Goal: Information Seeking & Learning: Learn about a topic

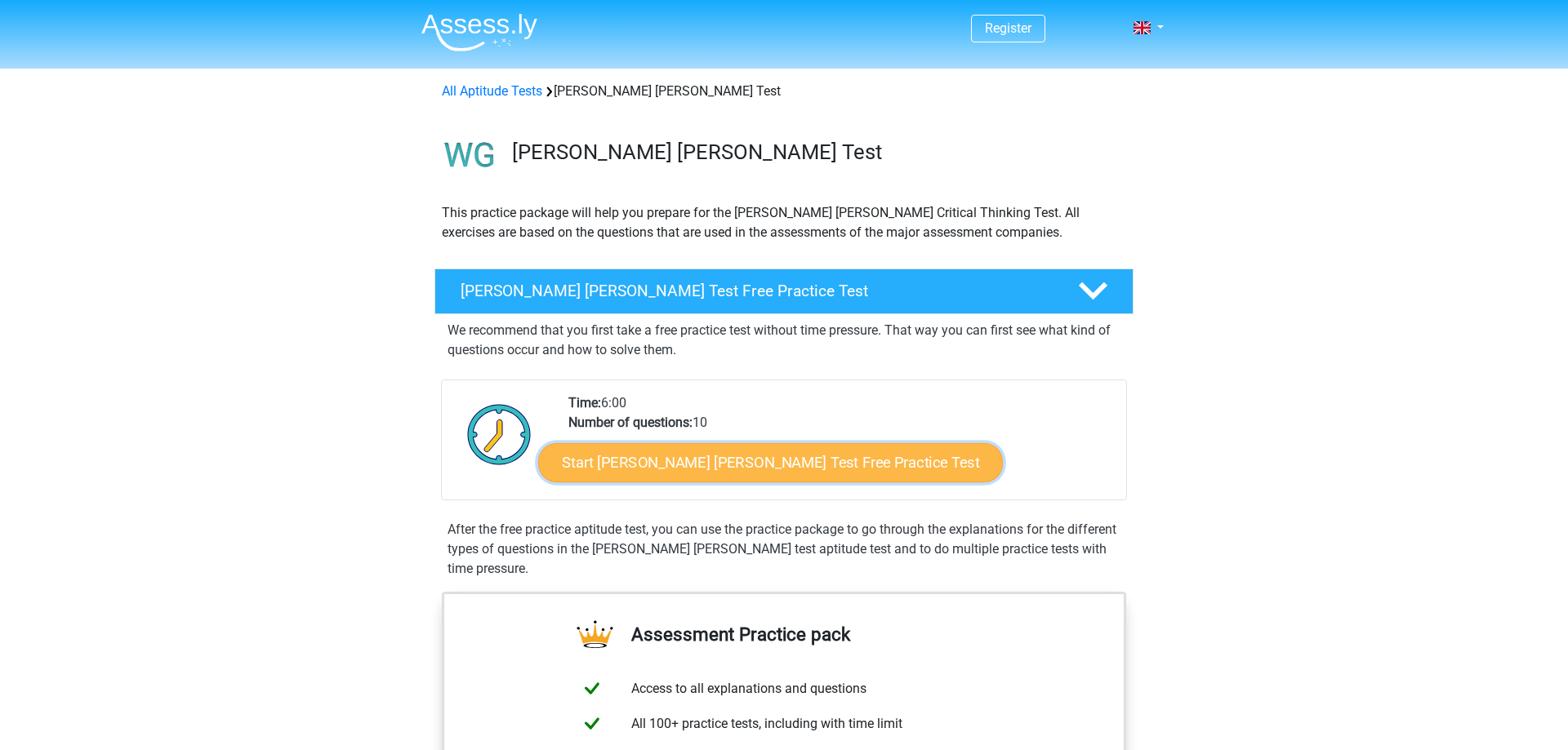
click at [727, 456] on link "Start Watson Glaser Test Free Practice Test" at bounding box center [770, 462] width 465 height 39
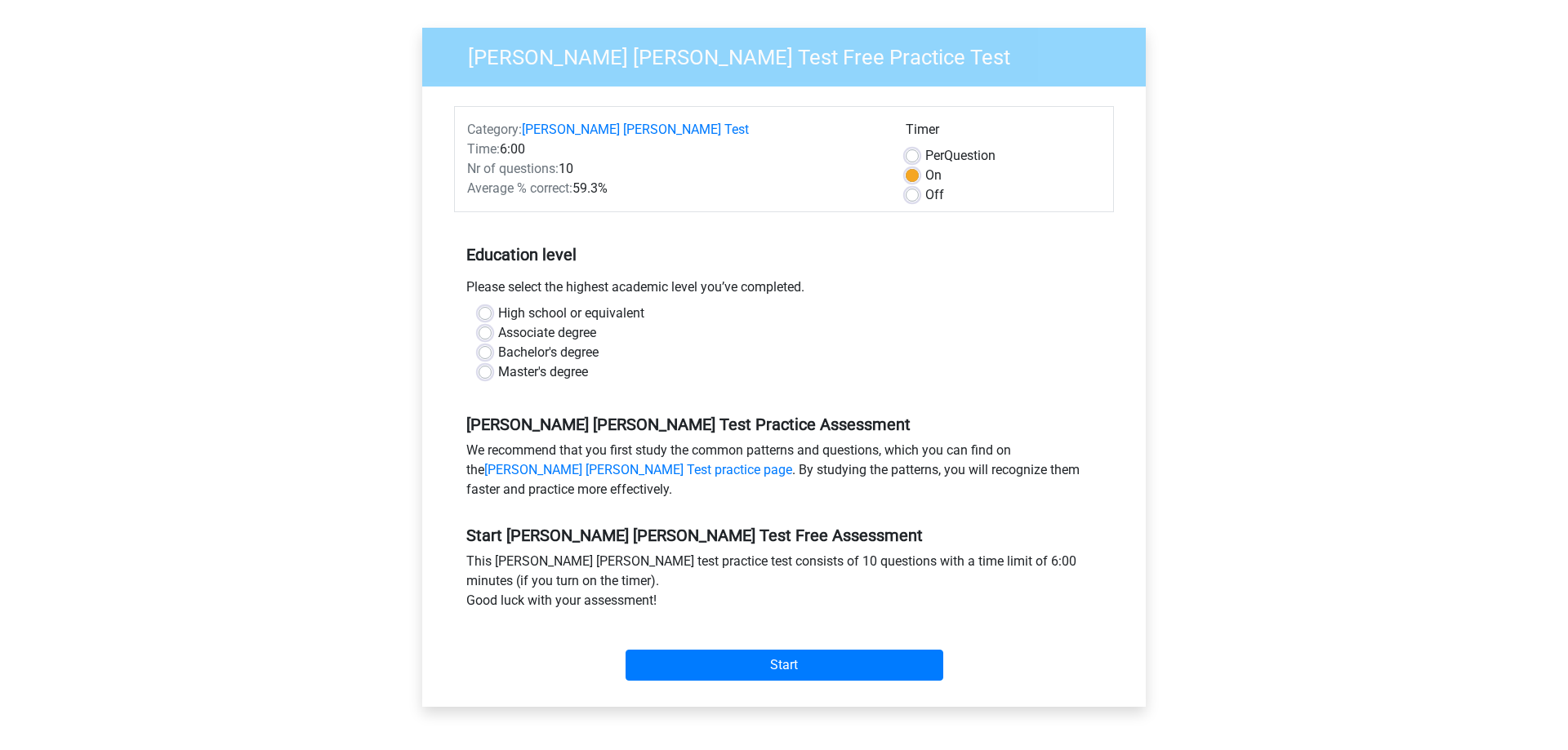
scroll to position [166, 0]
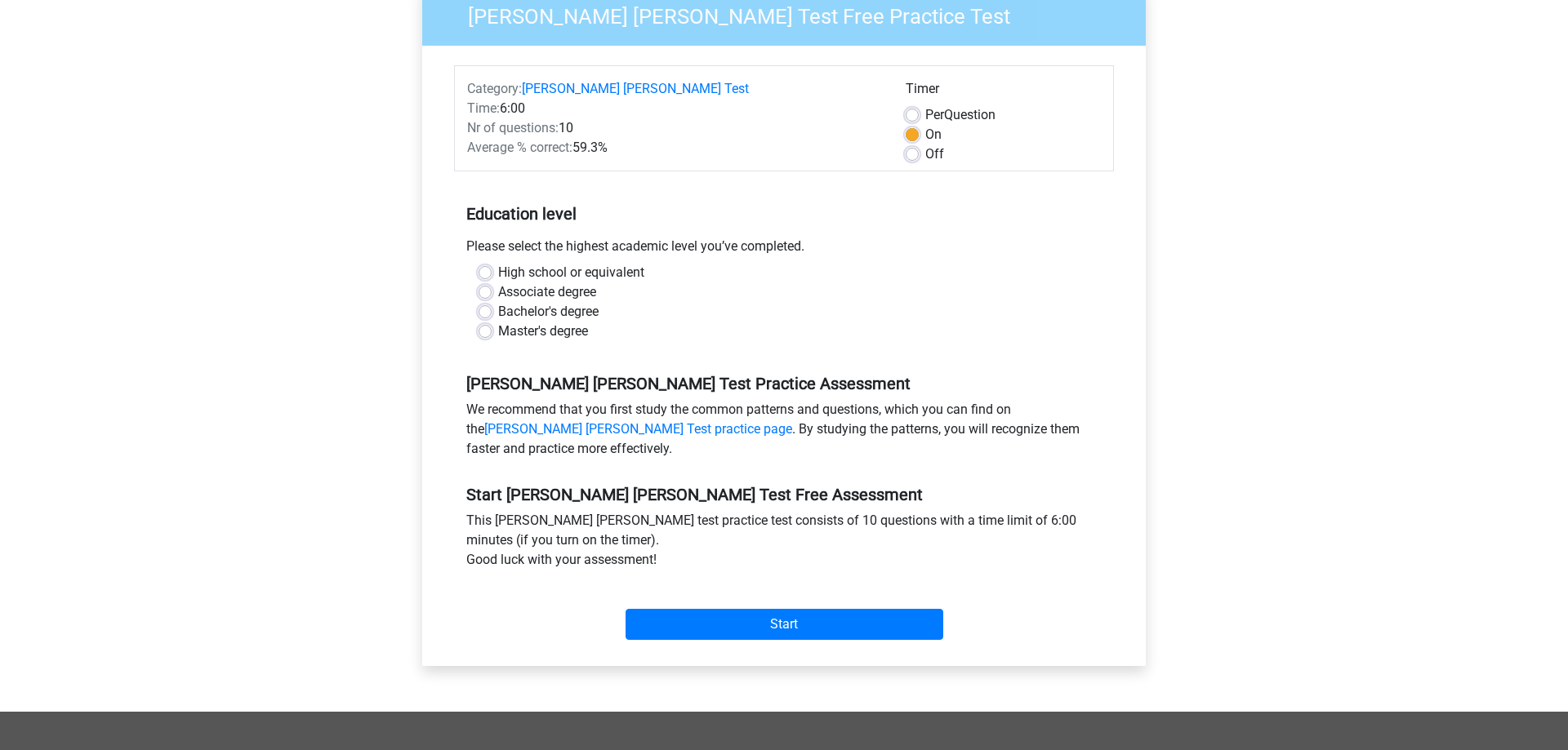
click at [498, 302] on label "Bachelor's degree" at bounding box center [548, 312] width 100 height 19
click at [486, 302] on input "Bachelor's degree" at bounding box center [486, 310] width 13 height 16
radio input "true"
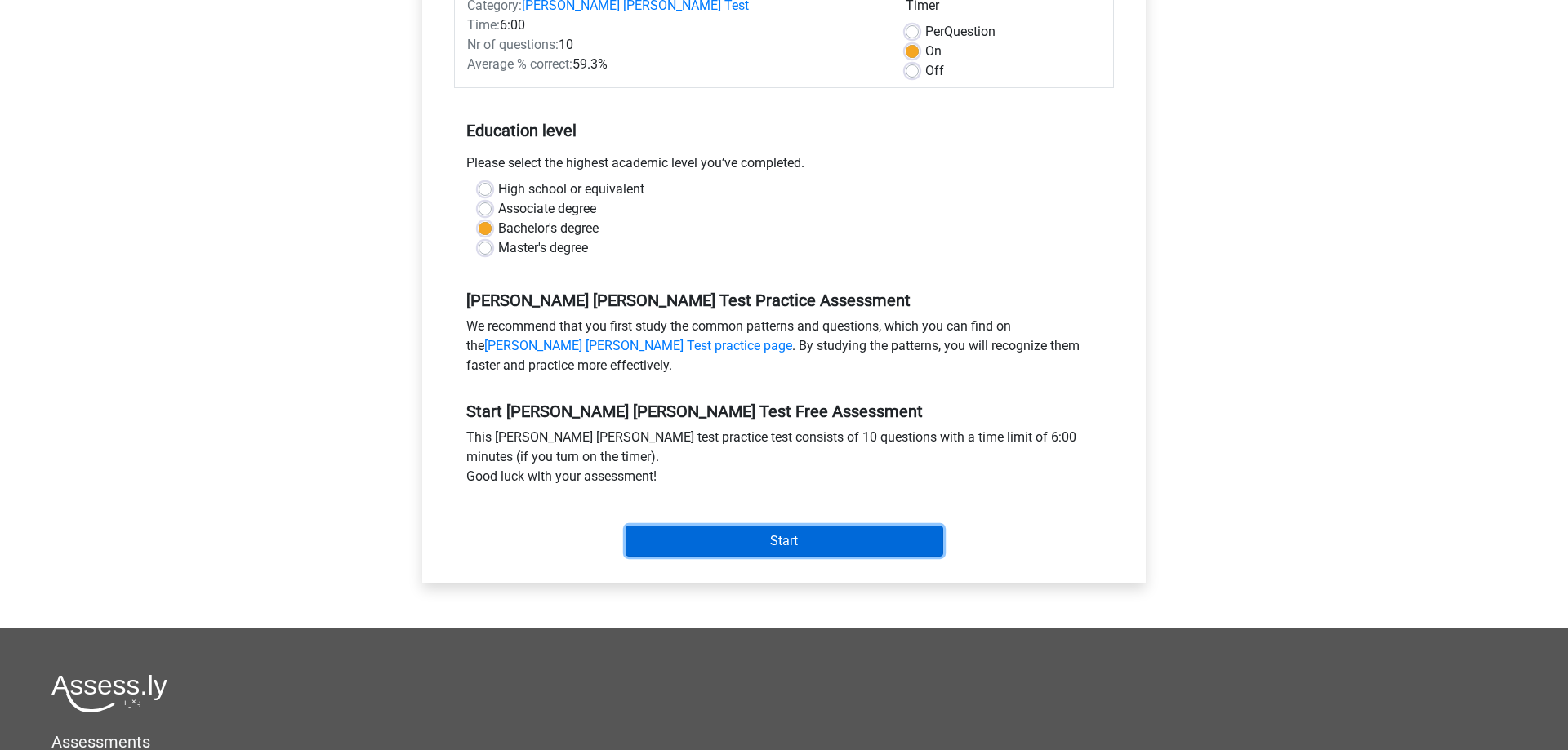
click at [850, 526] on input "Start" at bounding box center [784, 541] width 317 height 31
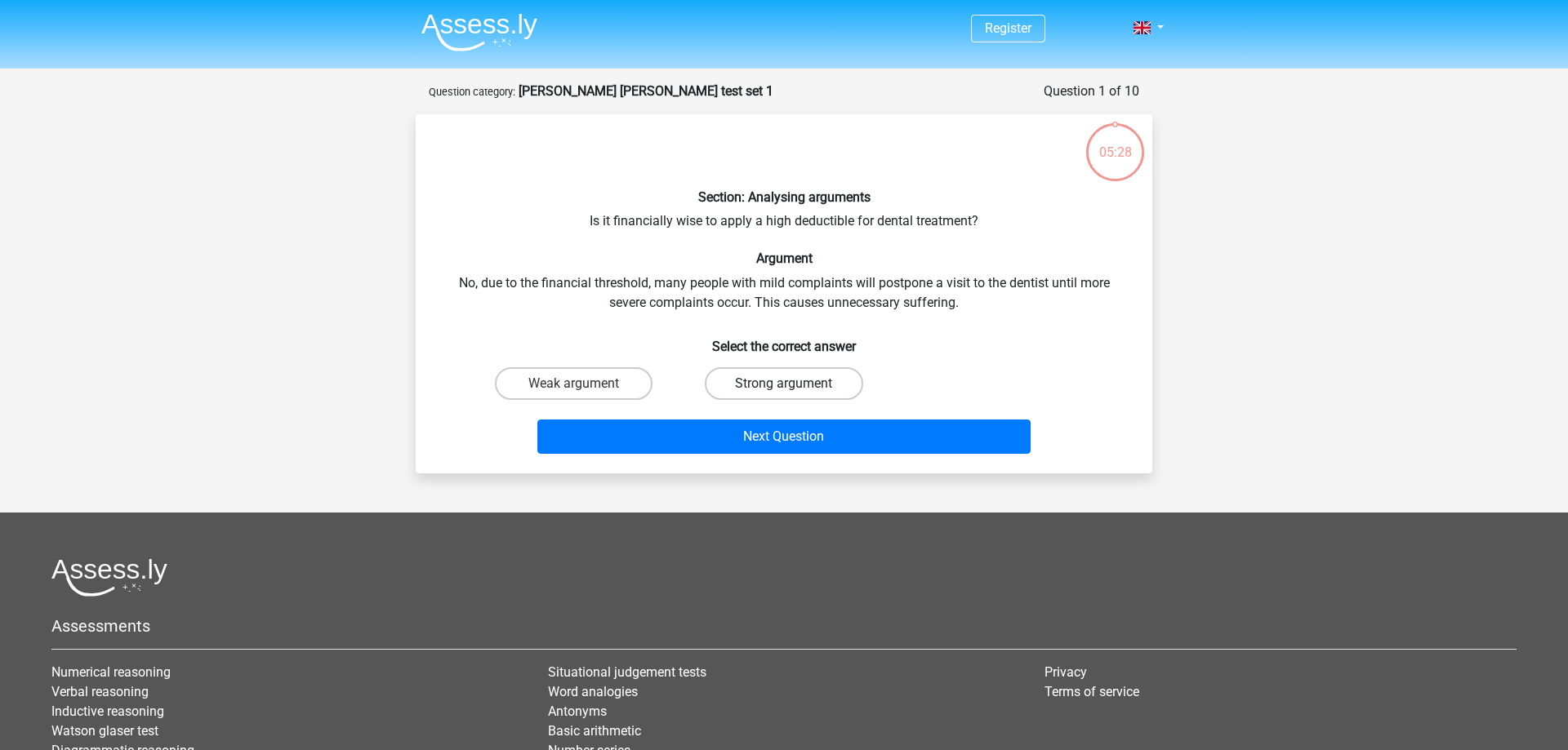
click at [817, 384] on label "Strong argument" at bounding box center [784, 384] width 158 height 33
click at [795, 384] on input "Strong argument" at bounding box center [789, 388] width 11 height 11
radio input "true"
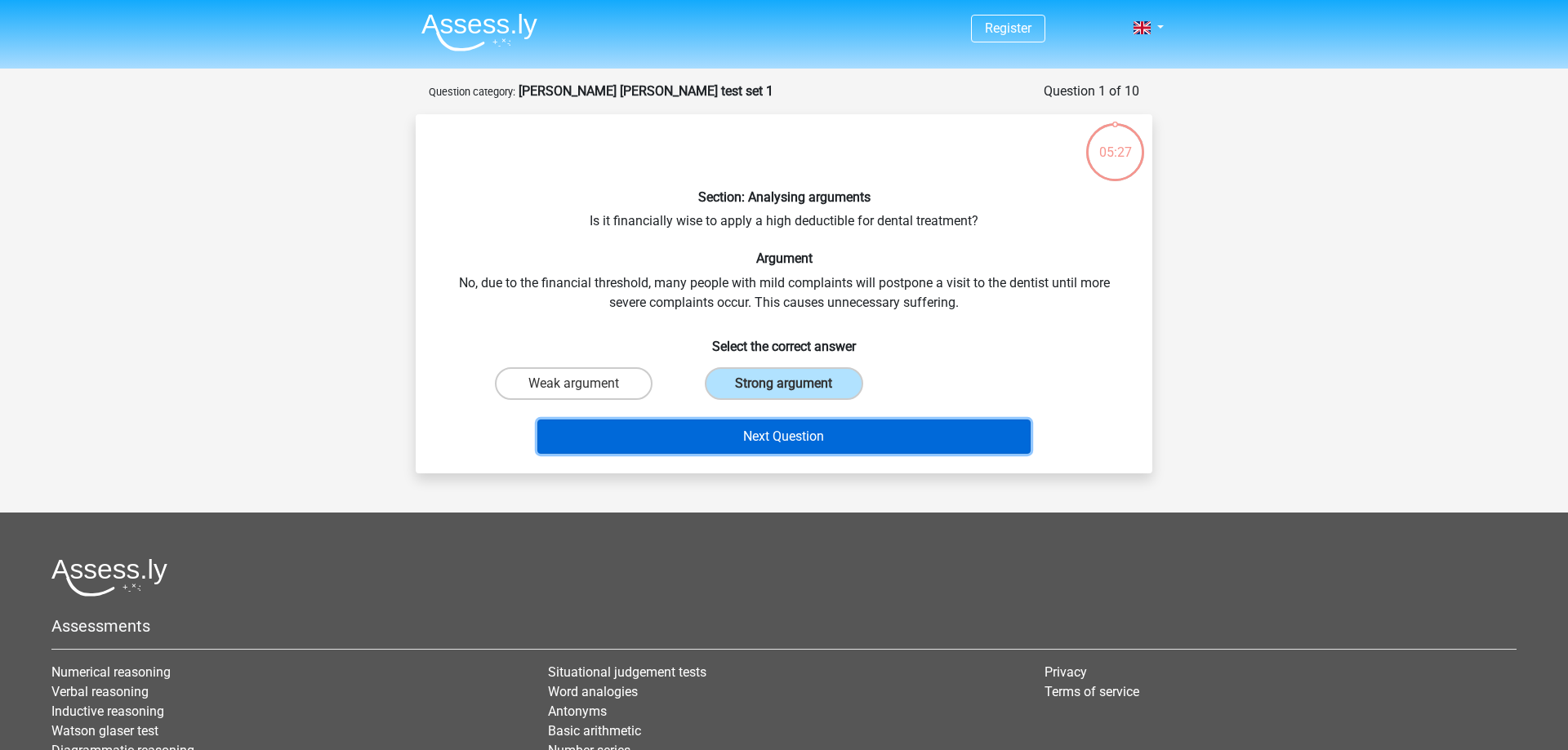
click at [827, 440] on button "Next Question" at bounding box center [785, 437] width 494 height 35
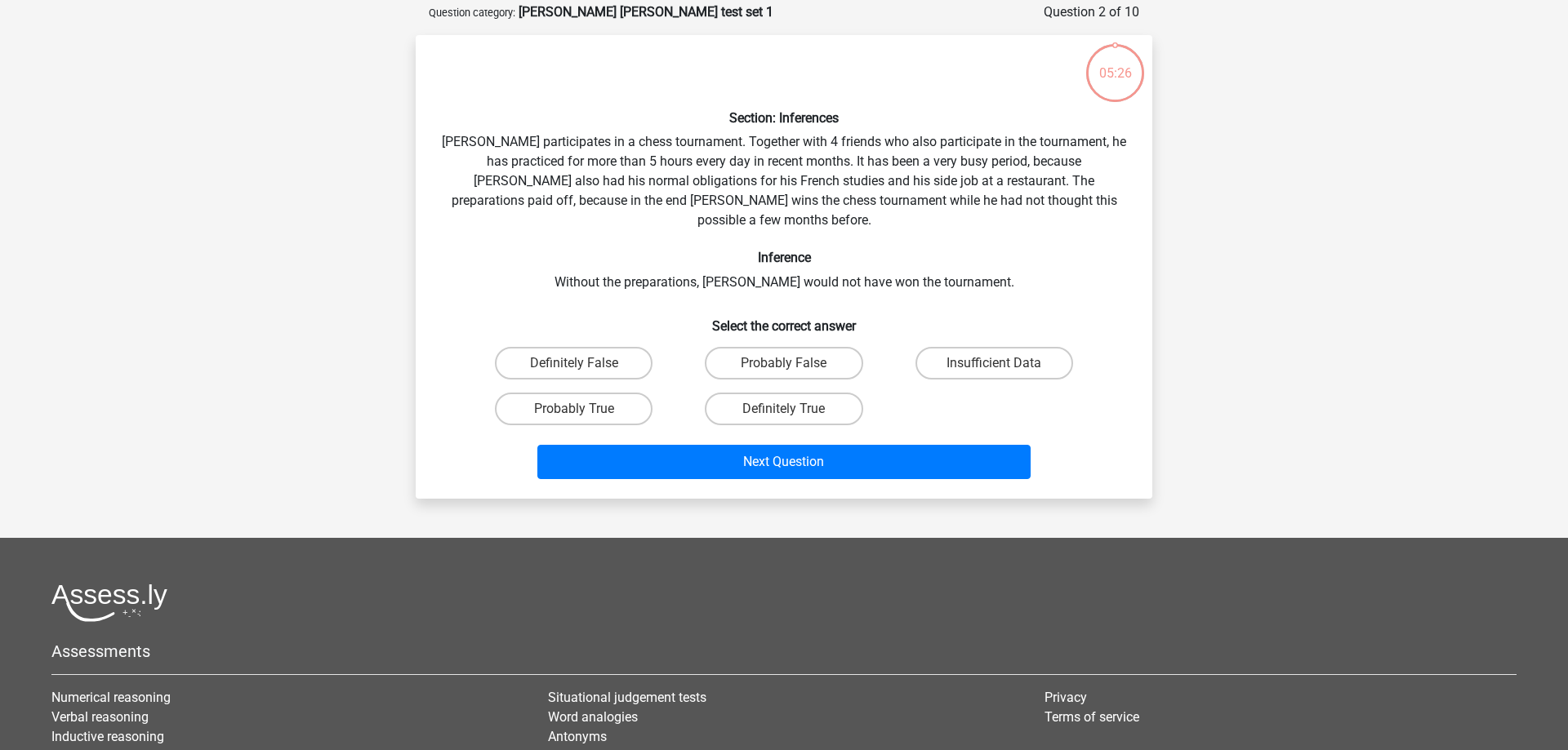
scroll to position [82, 0]
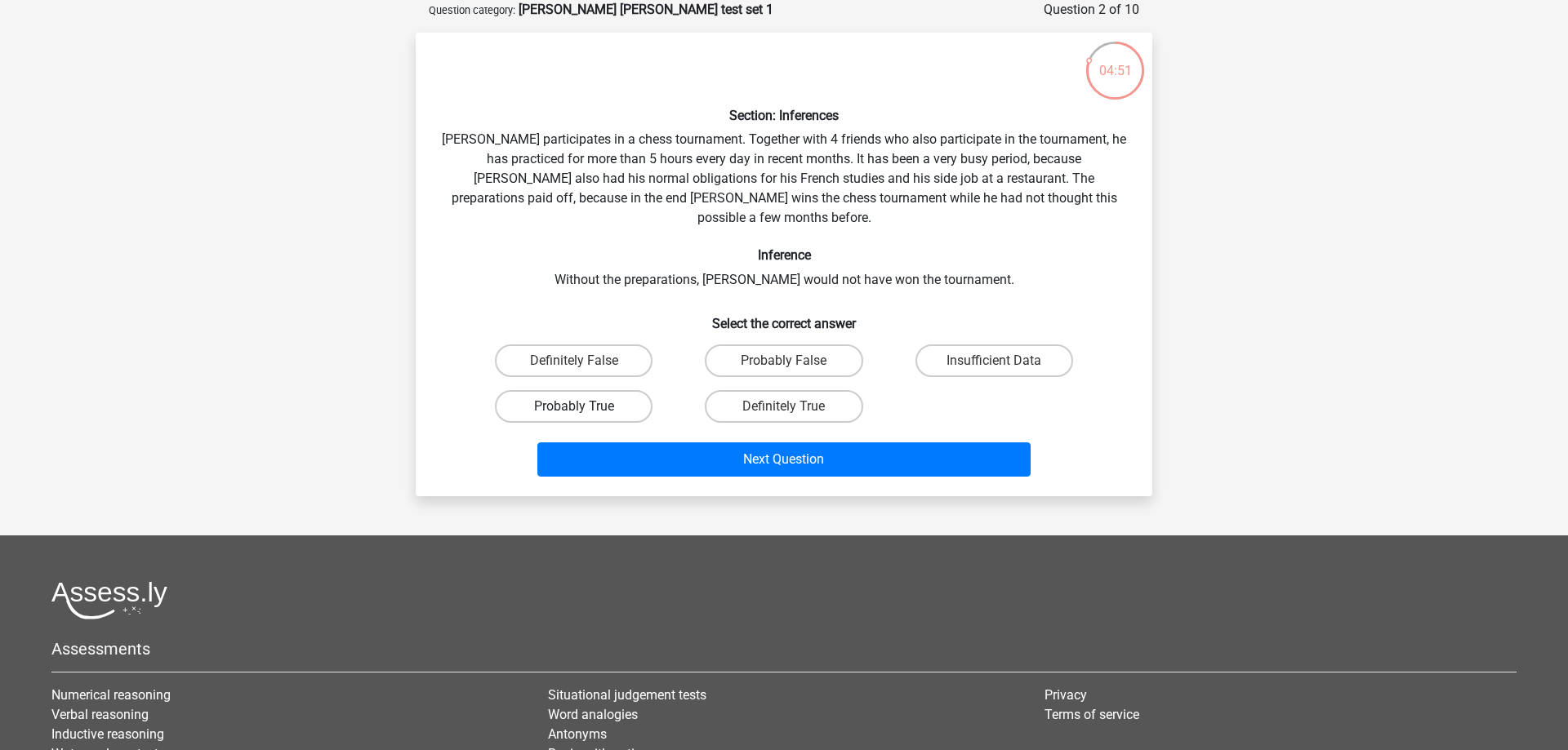
click at [620, 390] on label "Probably True" at bounding box center [573, 407] width 158 height 33
click at [585, 407] on input "Probably True" at bounding box center [579, 412] width 11 height 11
radio input "true"
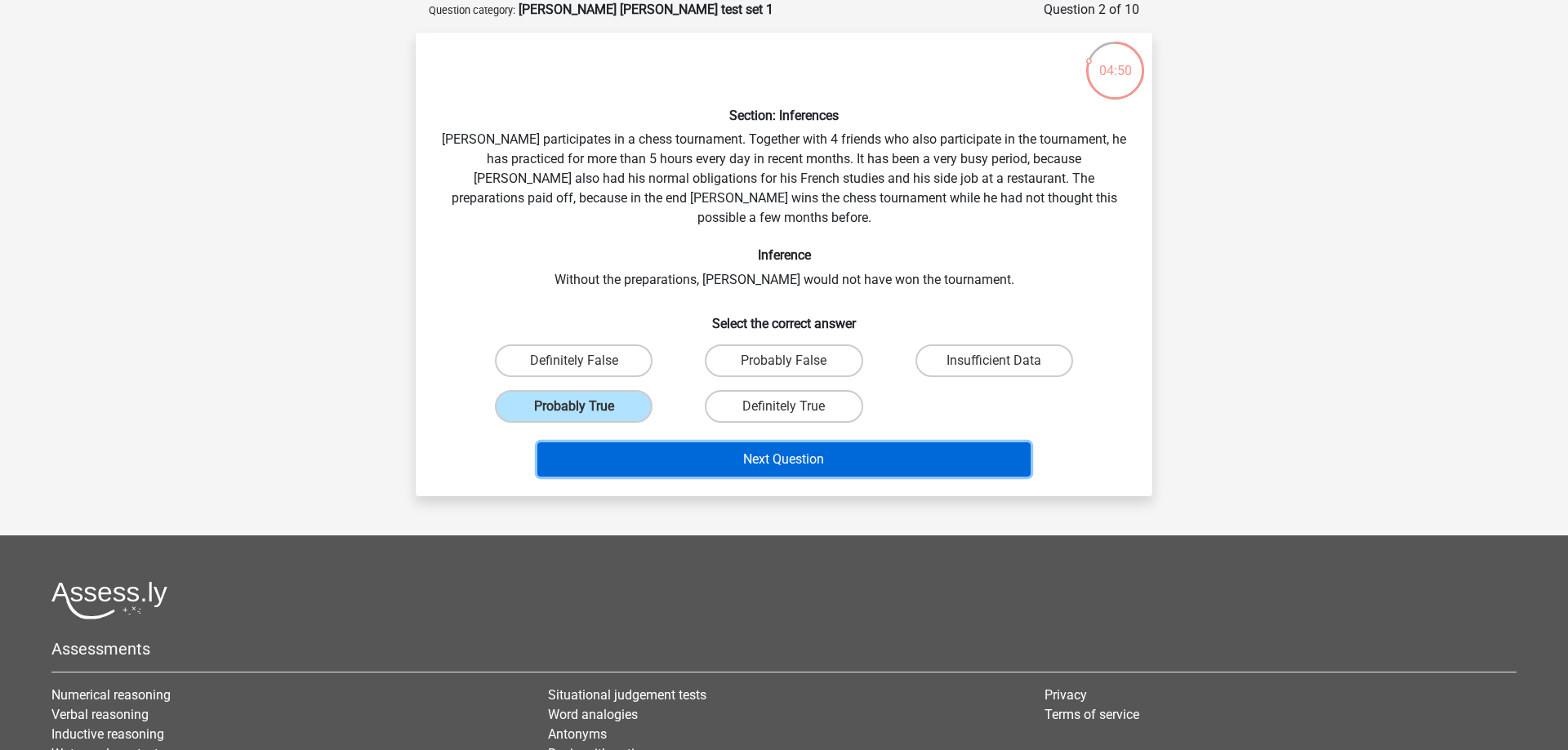
click at [739, 442] on button "Next Question" at bounding box center [785, 460] width 494 height 35
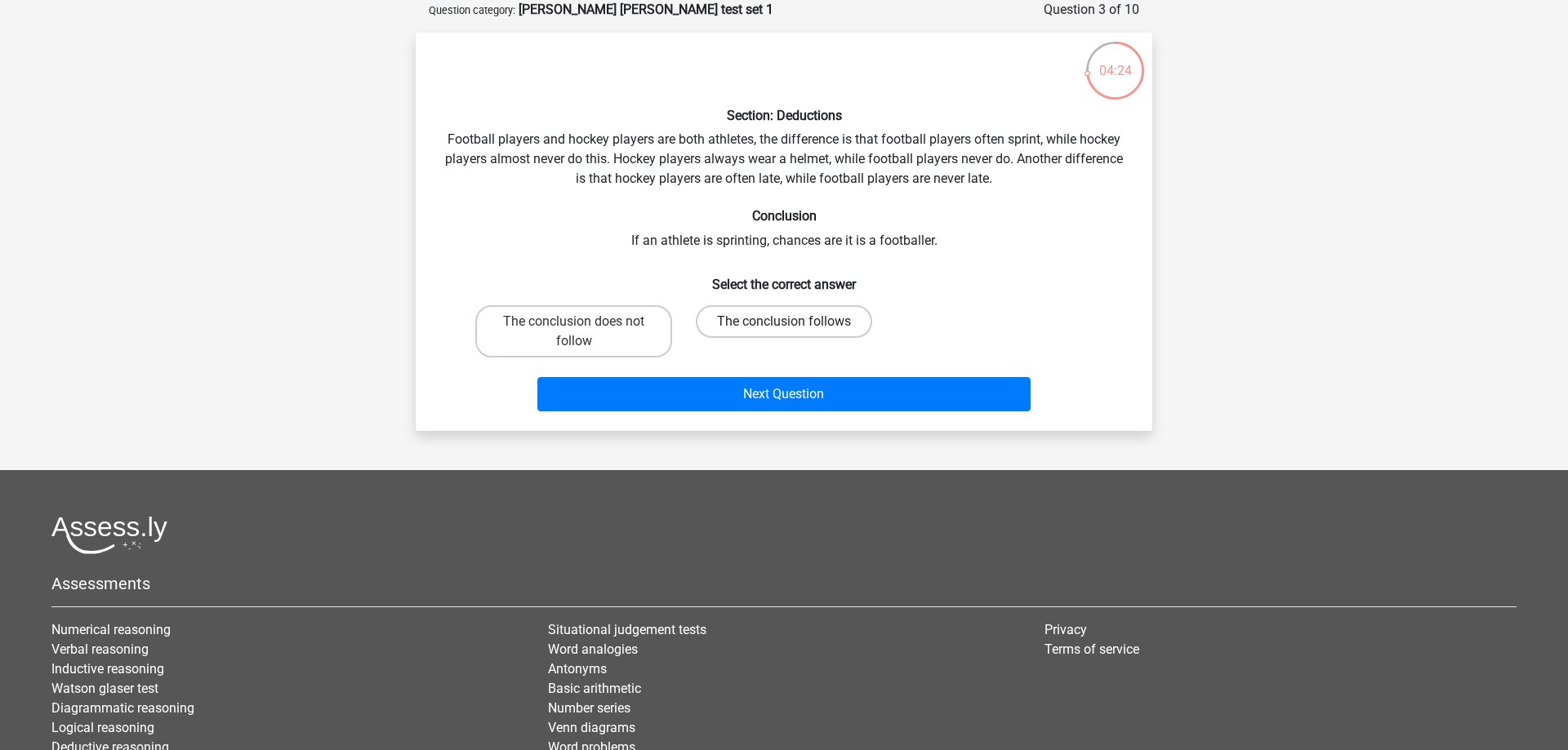
click at [757, 322] on label "The conclusion follows" at bounding box center [783, 322] width 176 height 33
click at [784, 322] on input "The conclusion follows" at bounding box center [789, 327] width 11 height 11
radio input "true"
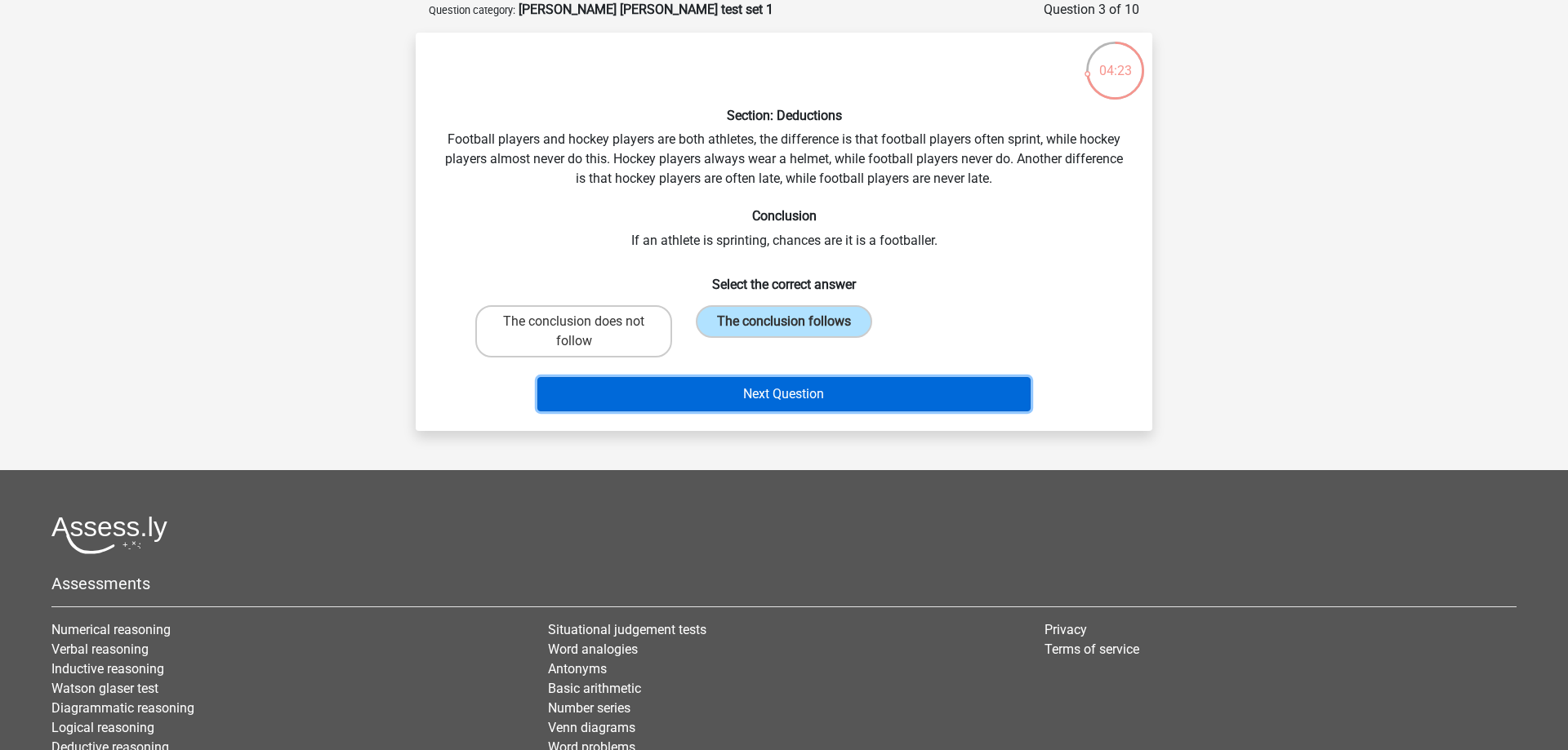
click at [843, 391] on button "Next Question" at bounding box center [785, 394] width 494 height 35
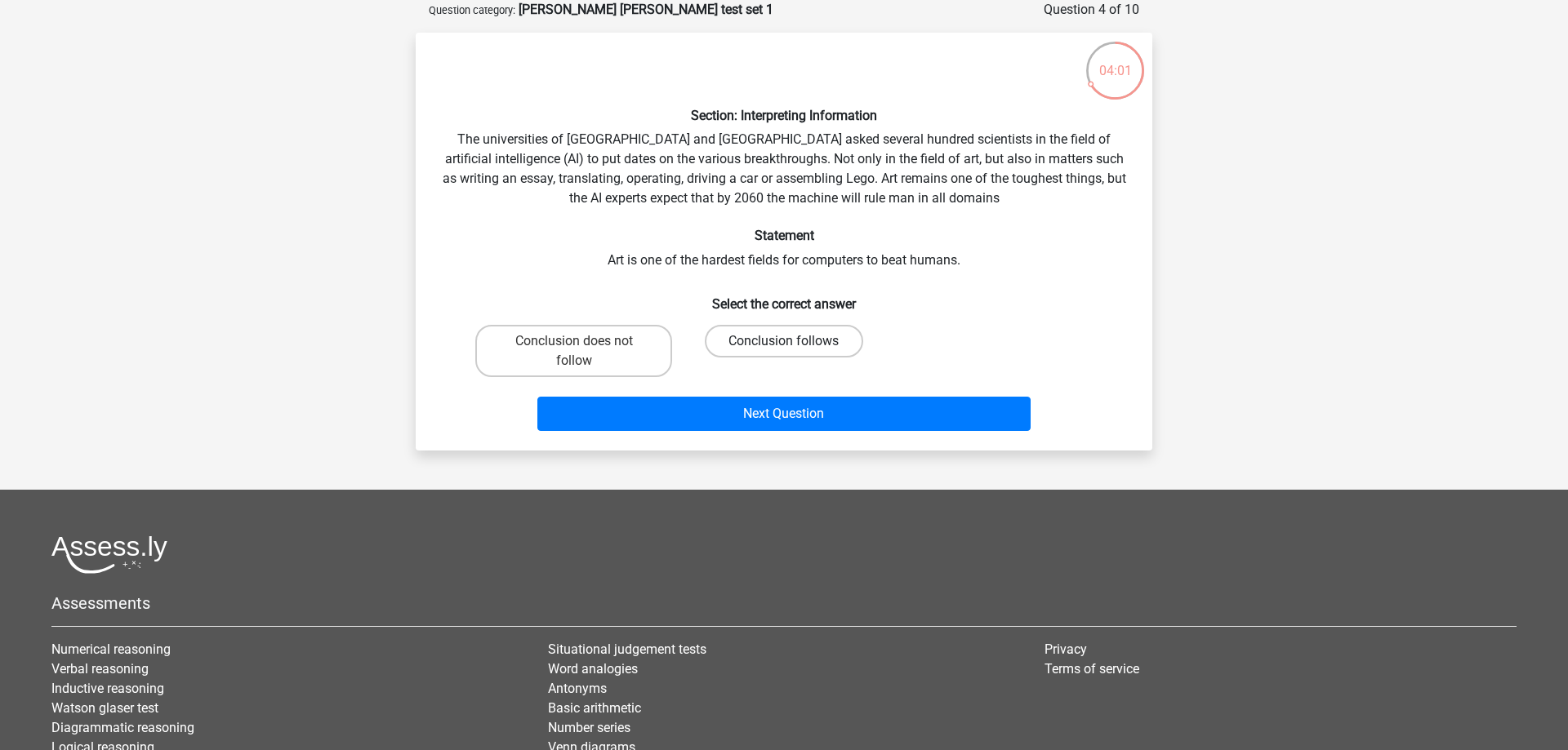
click at [777, 337] on label "Conclusion follows" at bounding box center [784, 341] width 158 height 33
click at [784, 341] on input "Conclusion follows" at bounding box center [789, 346] width 11 height 11
radio input "true"
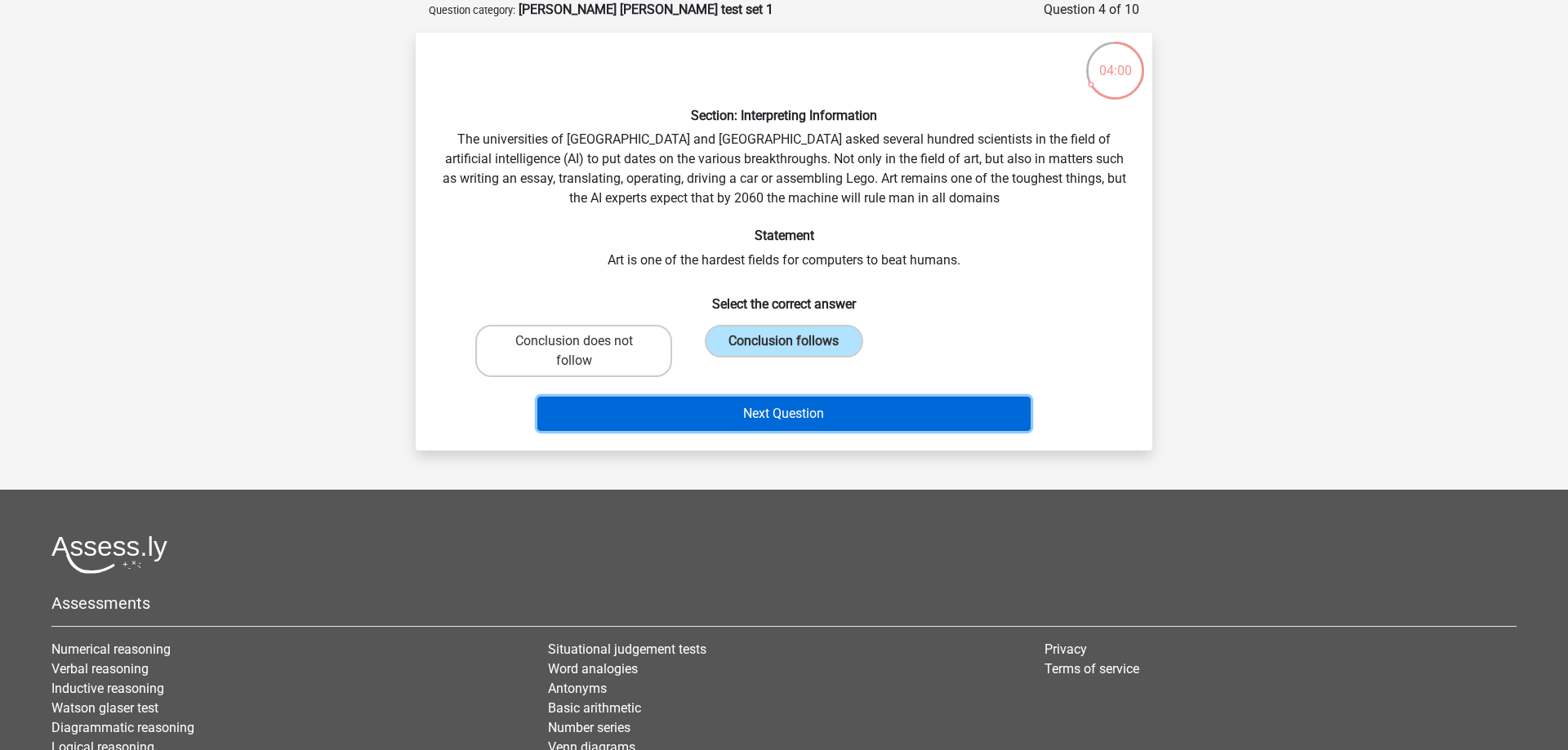
click at [836, 412] on button "Next Question" at bounding box center [785, 414] width 494 height 35
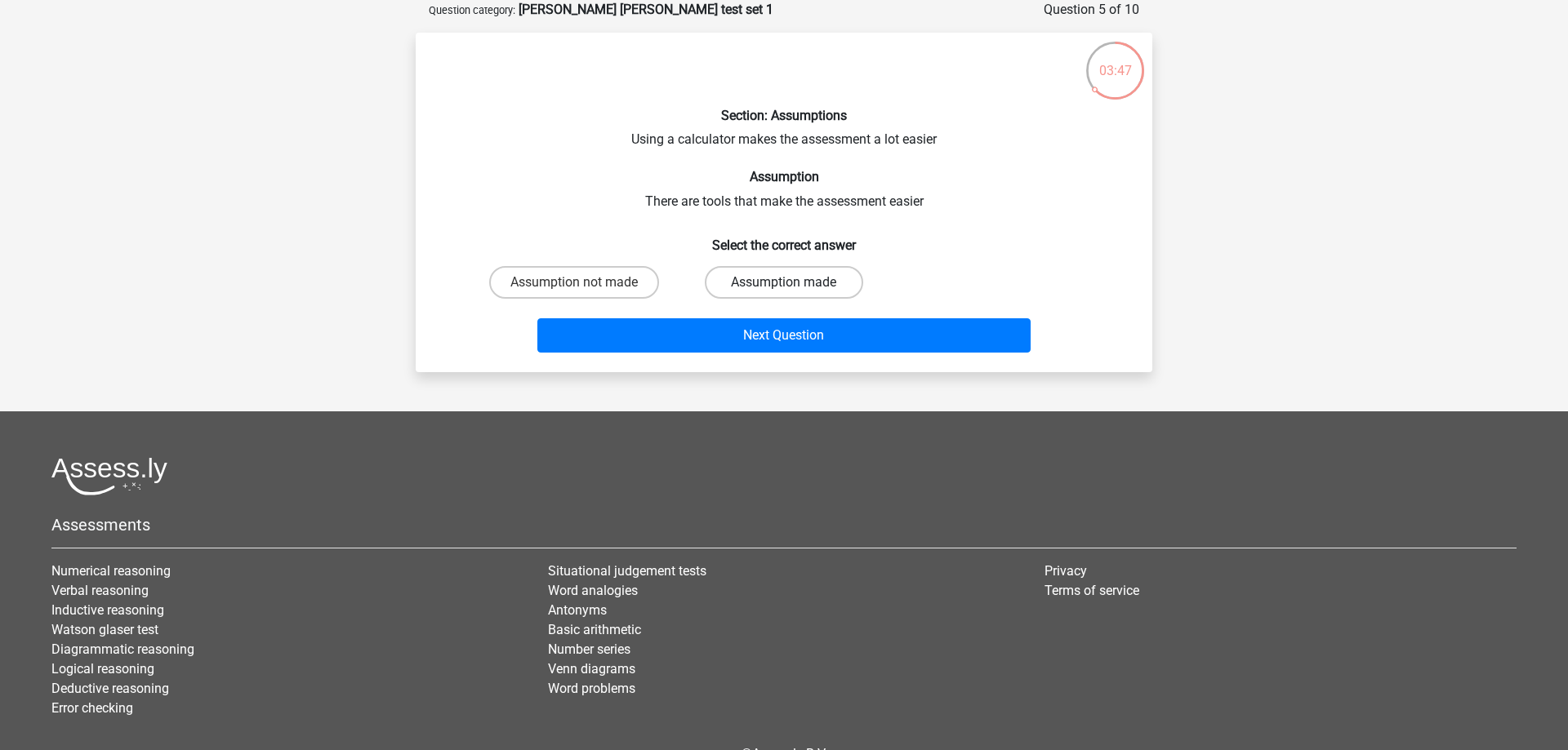
click at [822, 281] on label "Assumption made" at bounding box center [784, 283] width 158 height 33
click at [795, 283] on input "Assumption made" at bounding box center [789, 288] width 11 height 11
radio input "true"
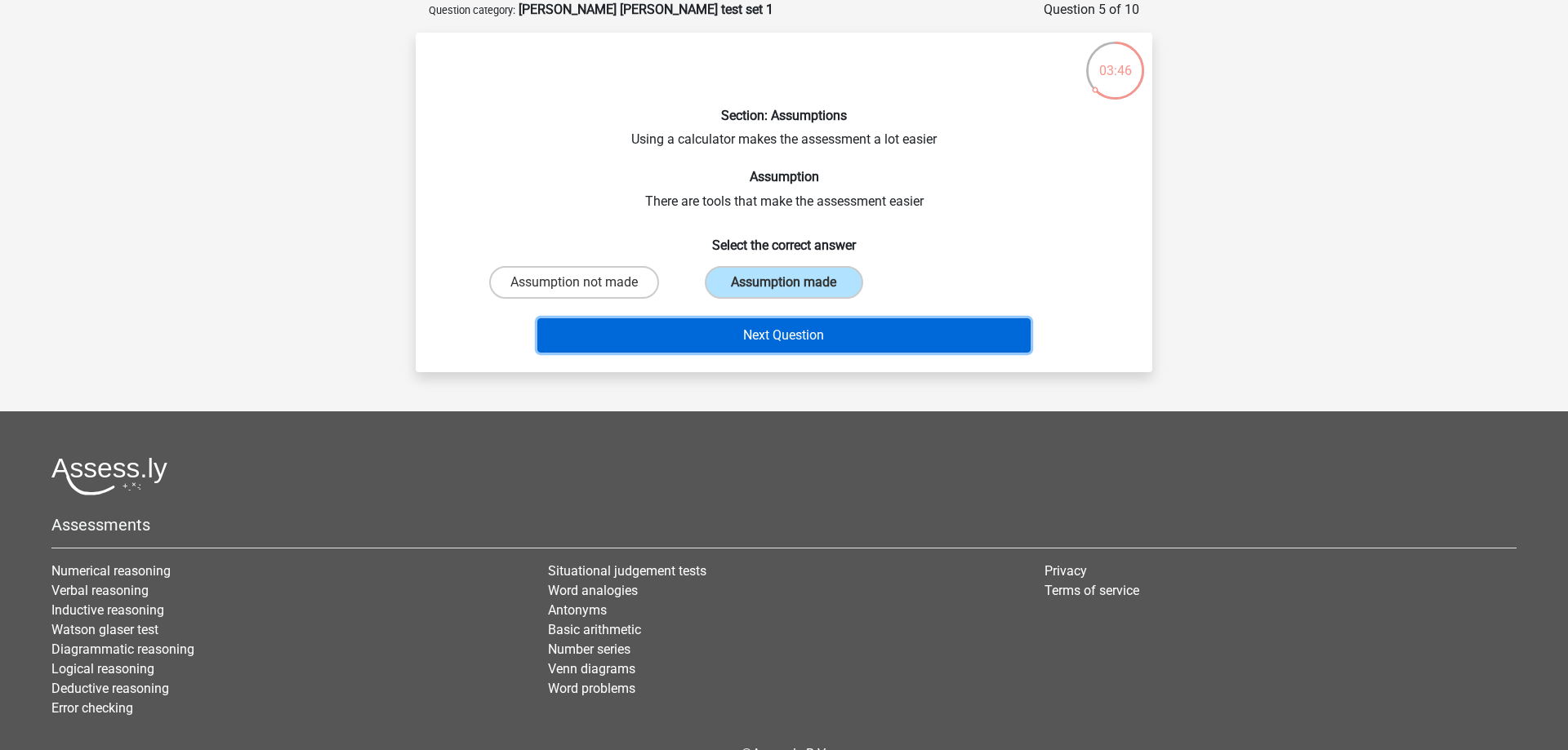
click at [822, 322] on button "Next Question" at bounding box center [785, 336] width 494 height 35
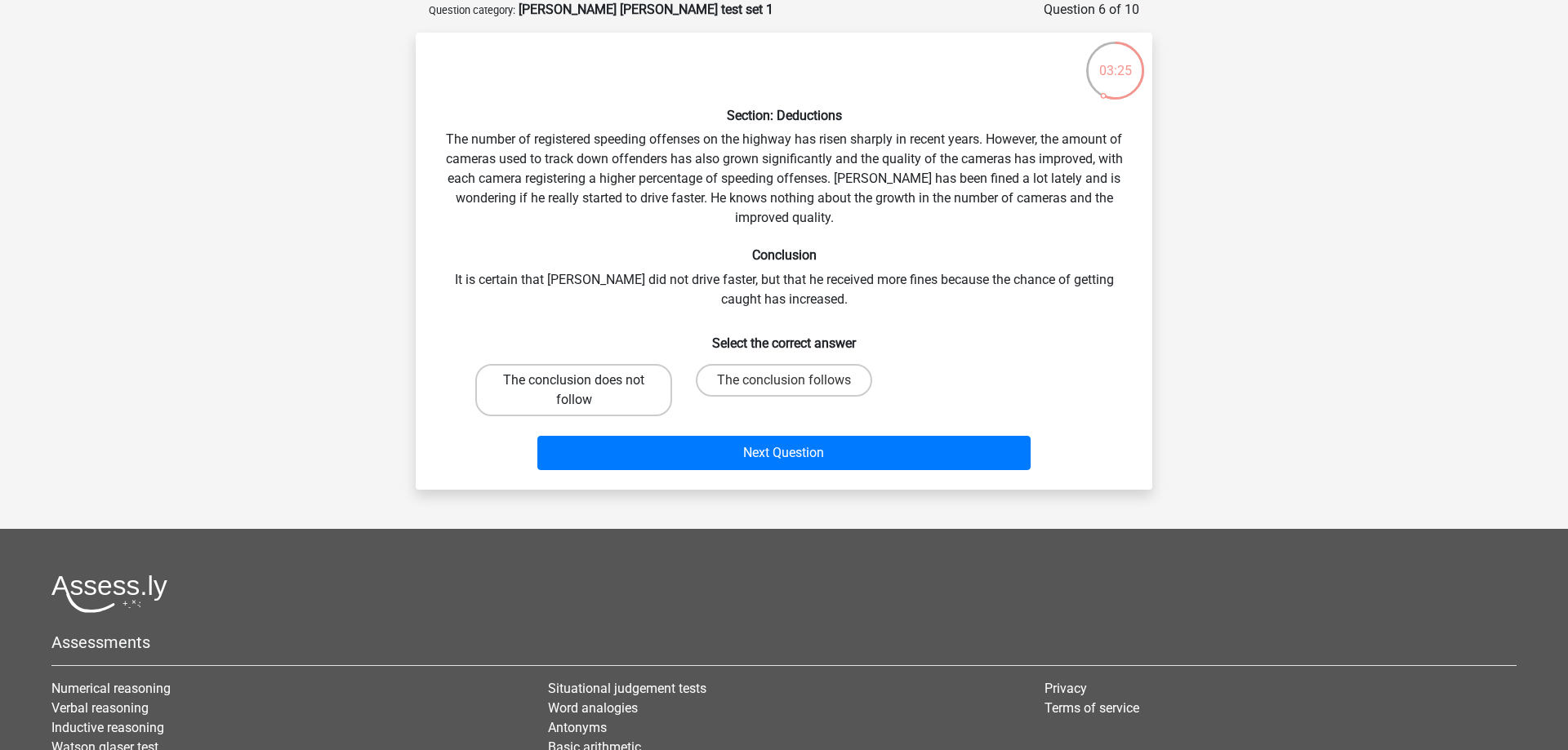
click at [579, 392] on label "The conclusion does not follow" at bounding box center [573, 390] width 197 height 52
click at [579, 391] on input "The conclusion does not follow" at bounding box center [579, 386] width 11 height 11
radio input "true"
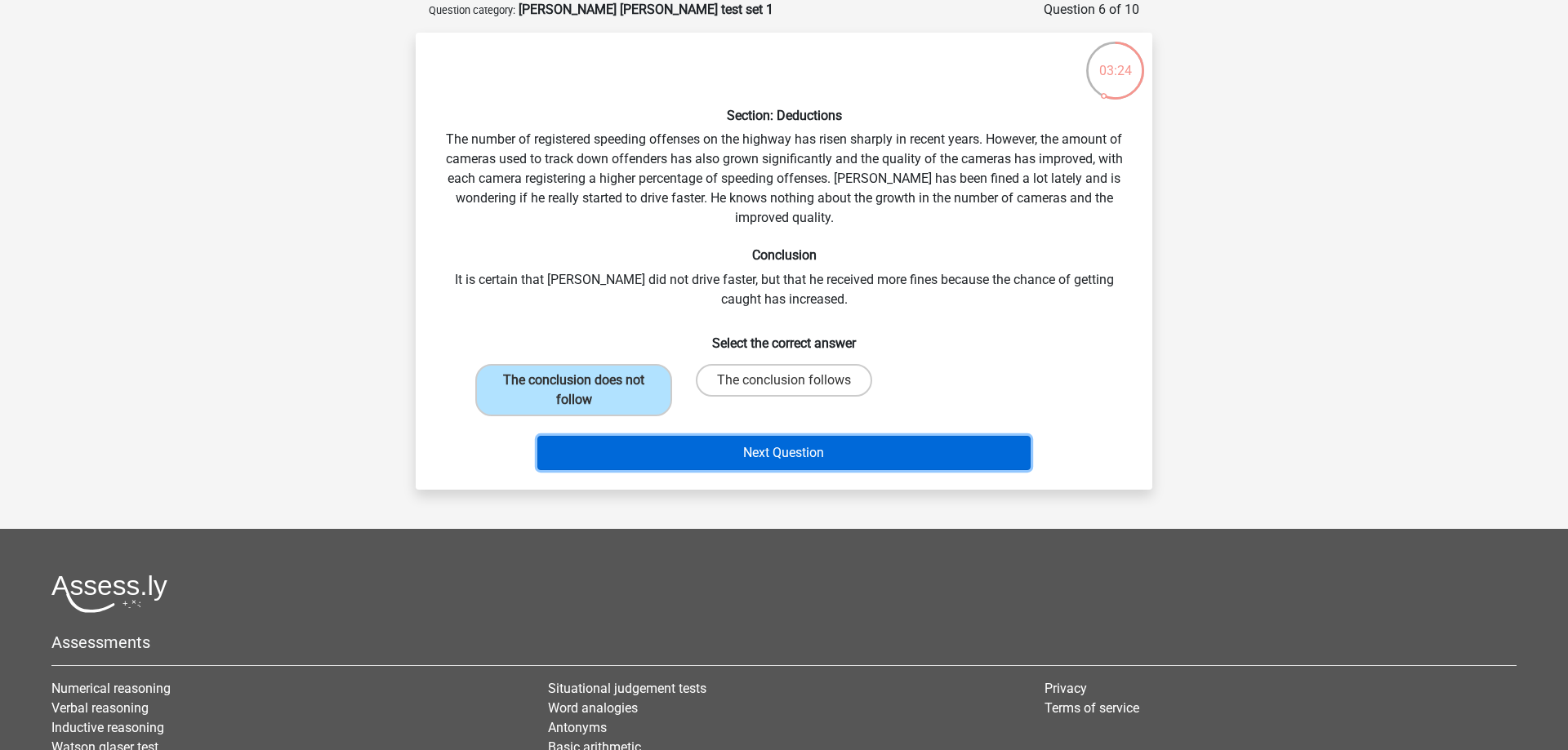
click at [776, 455] on button "Next Question" at bounding box center [785, 453] width 494 height 35
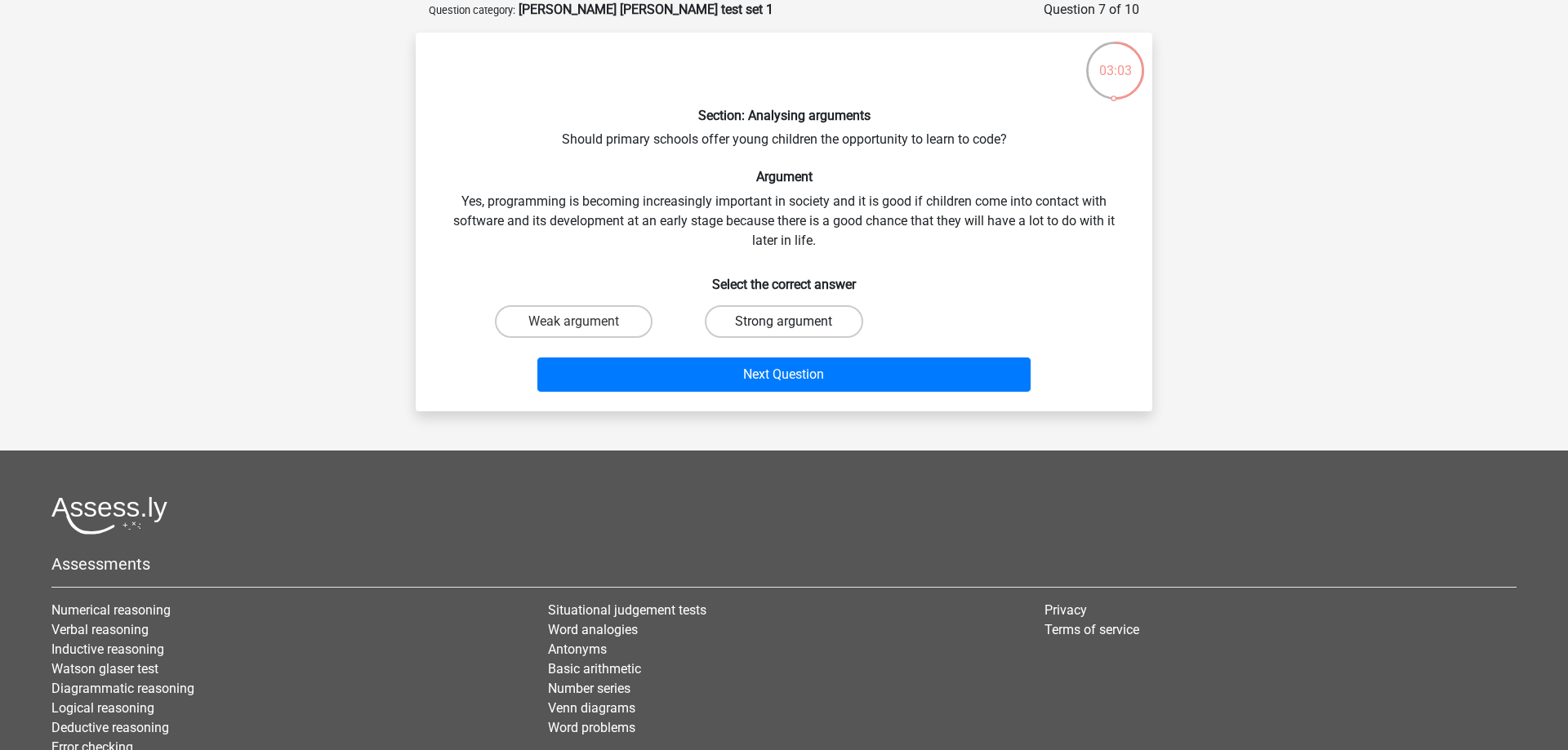
click at [795, 311] on label "Strong argument" at bounding box center [784, 322] width 158 height 33
click at [795, 322] on input "Strong argument" at bounding box center [789, 327] width 11 height 11
radio input "true"
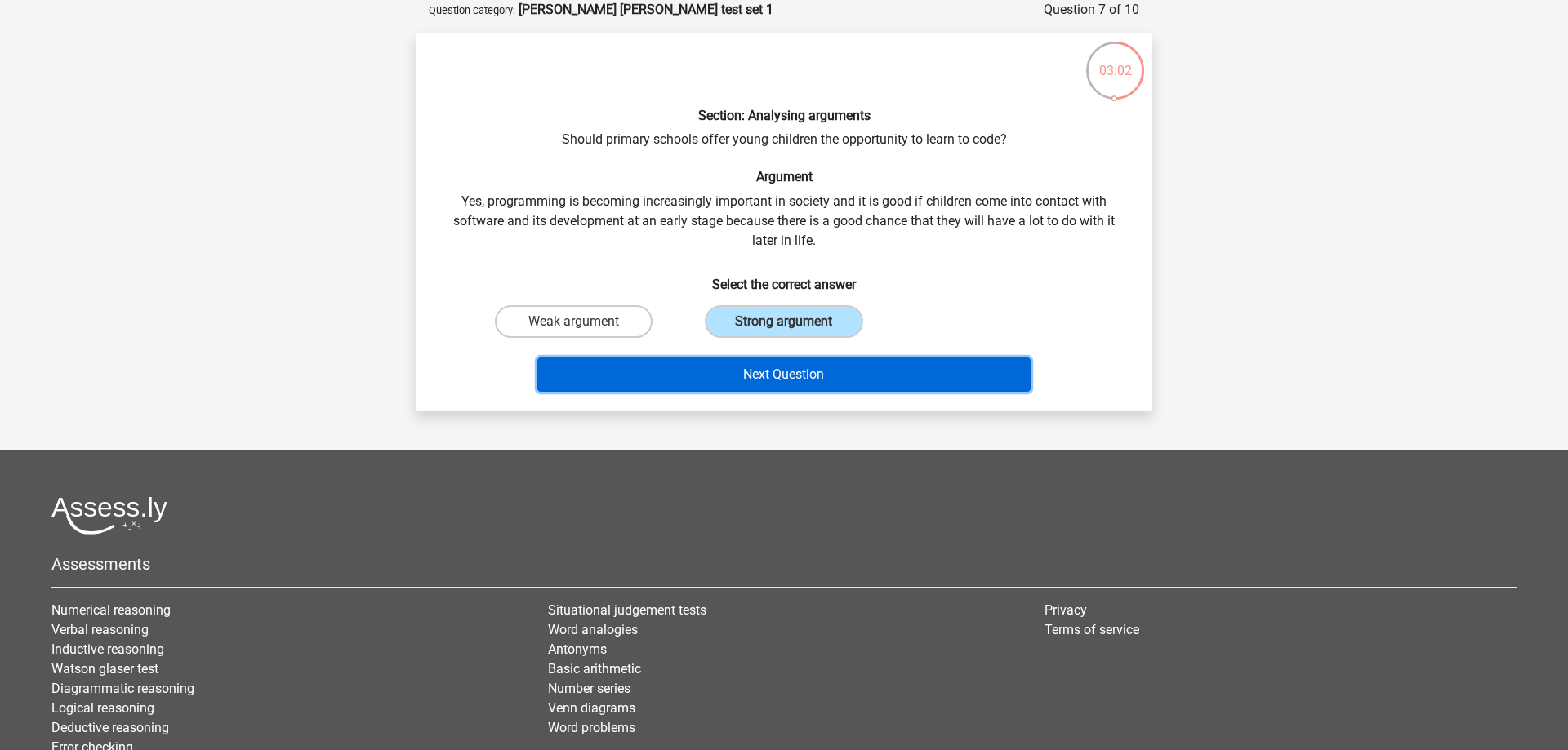
click at [844, 387] on button "Next Question" at bounding box center [785, 375] width 494 height 35
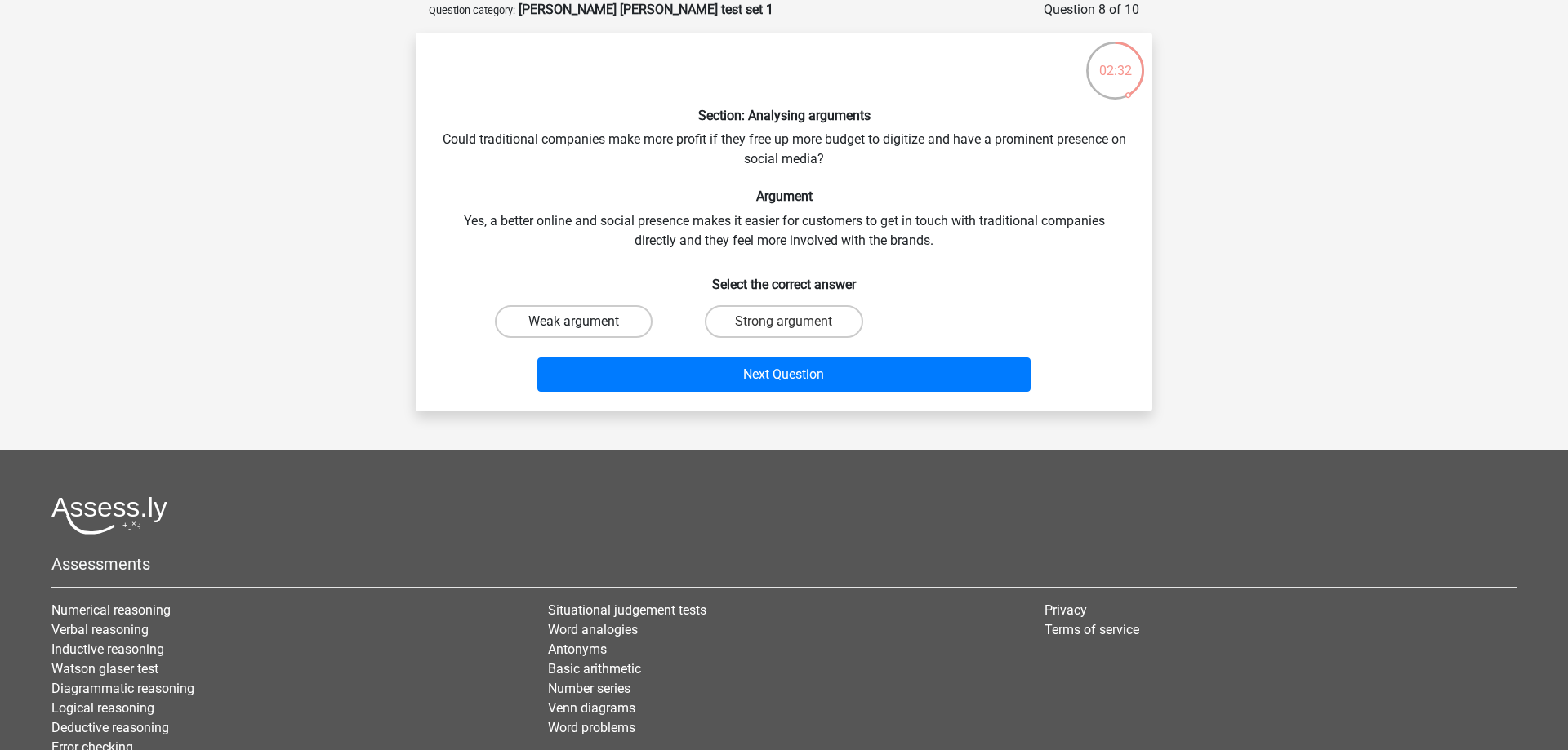
click at [631, 308] on label "Weak argument" at bounding box center [573, 322] width 158 height 33
click at [585, 322] on input "Weak argument" at bounding box center [579, 327] width 11 height 11
radio input "true"
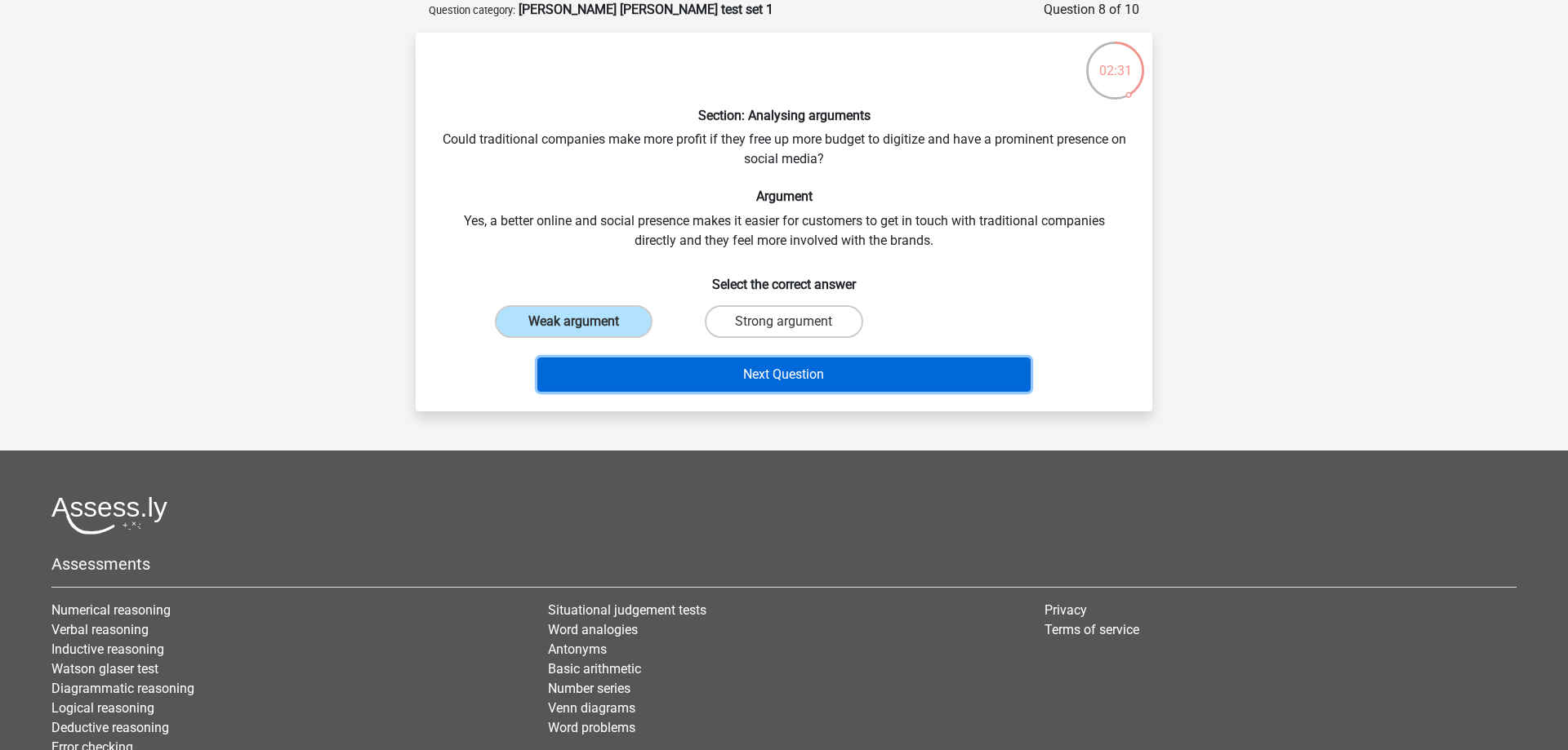
click at [719, 370] on button "Next Question" at bounding box center [785, 375] width 494 height 35
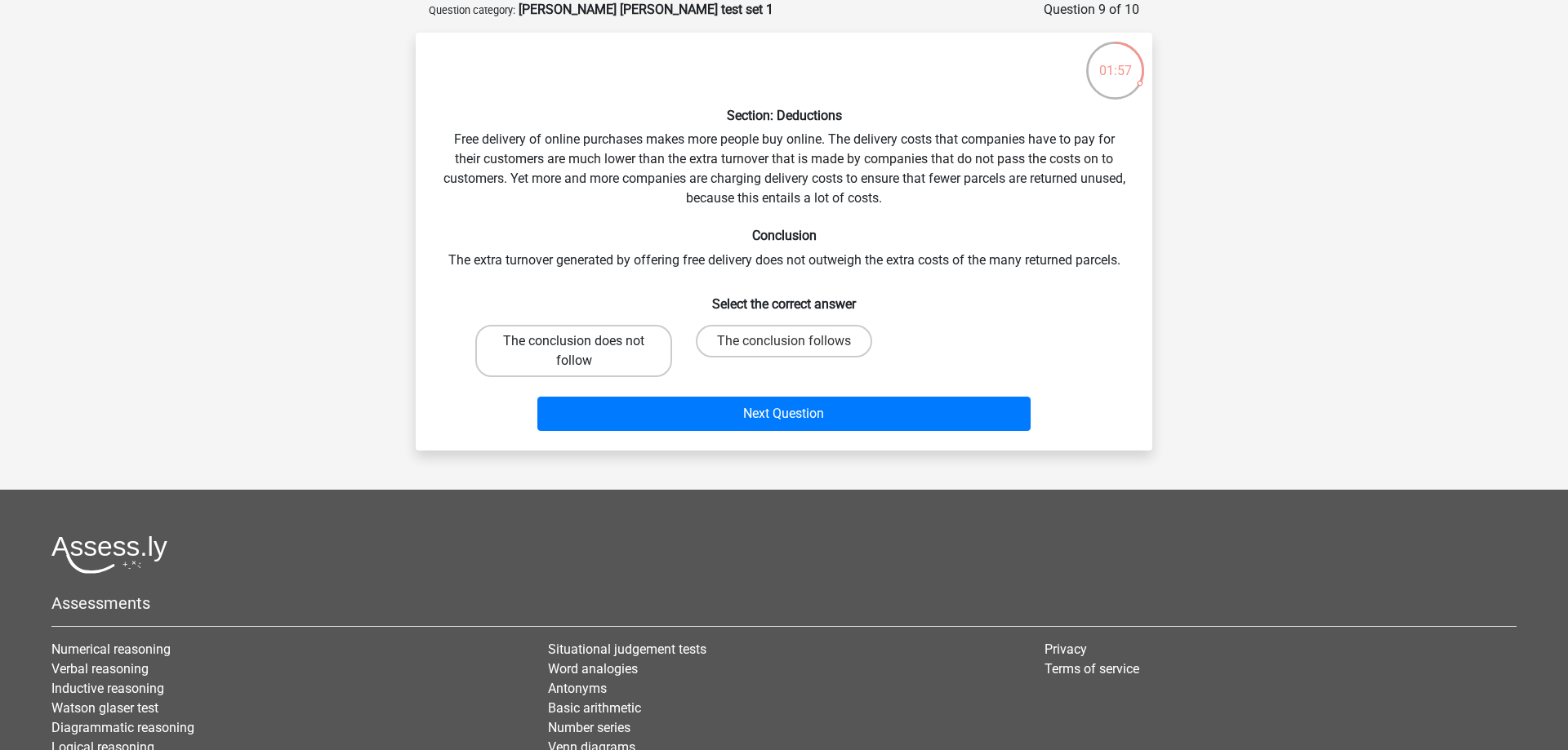
click at [627, 346] on label "The conclusion does not follow" at bounding box center [573, 351] width 197 height 52
click at [585, 346] on input "The conclusion does not follow" at bounding box center [579, 346] width 11 height 11
radio input "true"
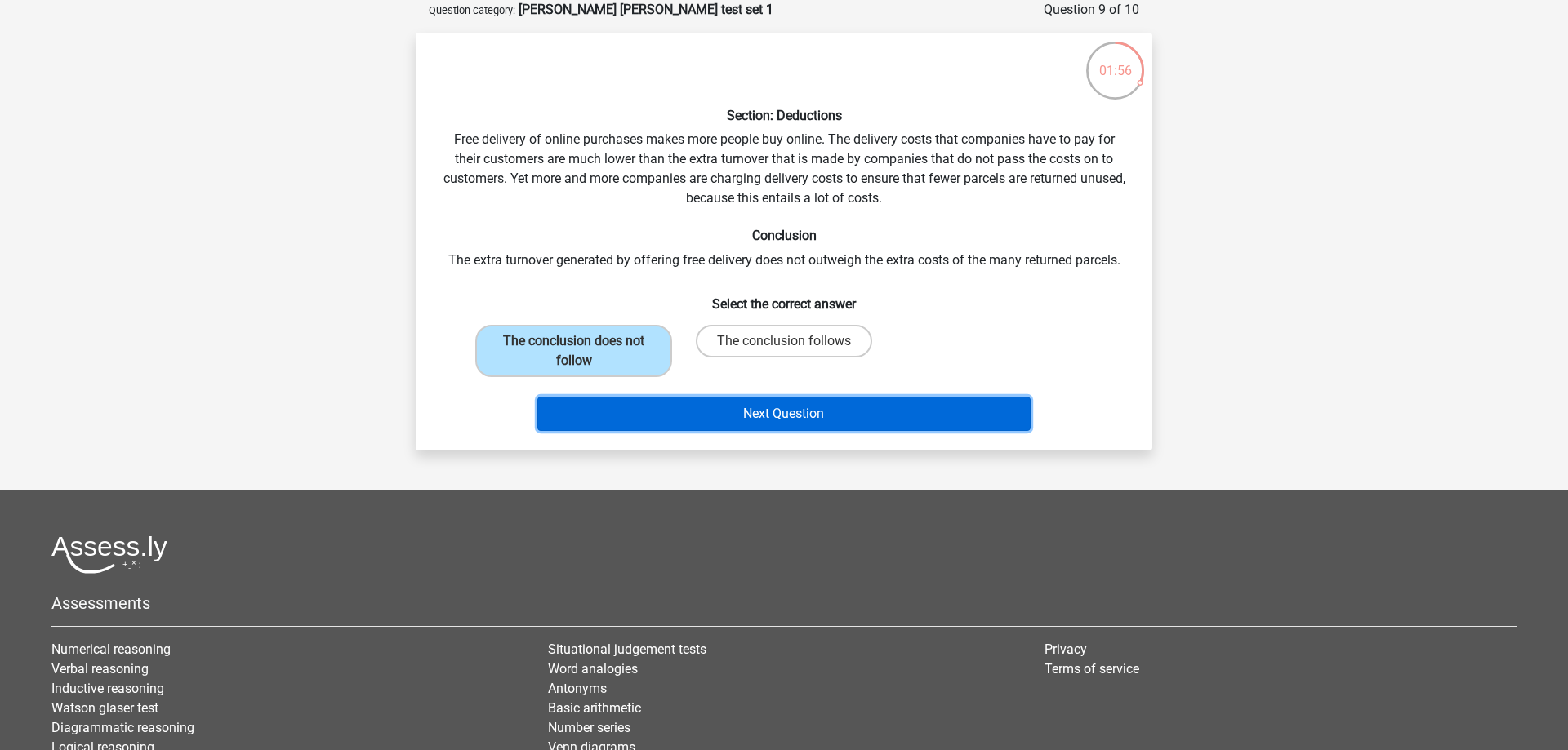
click at [714, 414] on button "Next Question" at bounding box center [785, 414] width 494 height 35
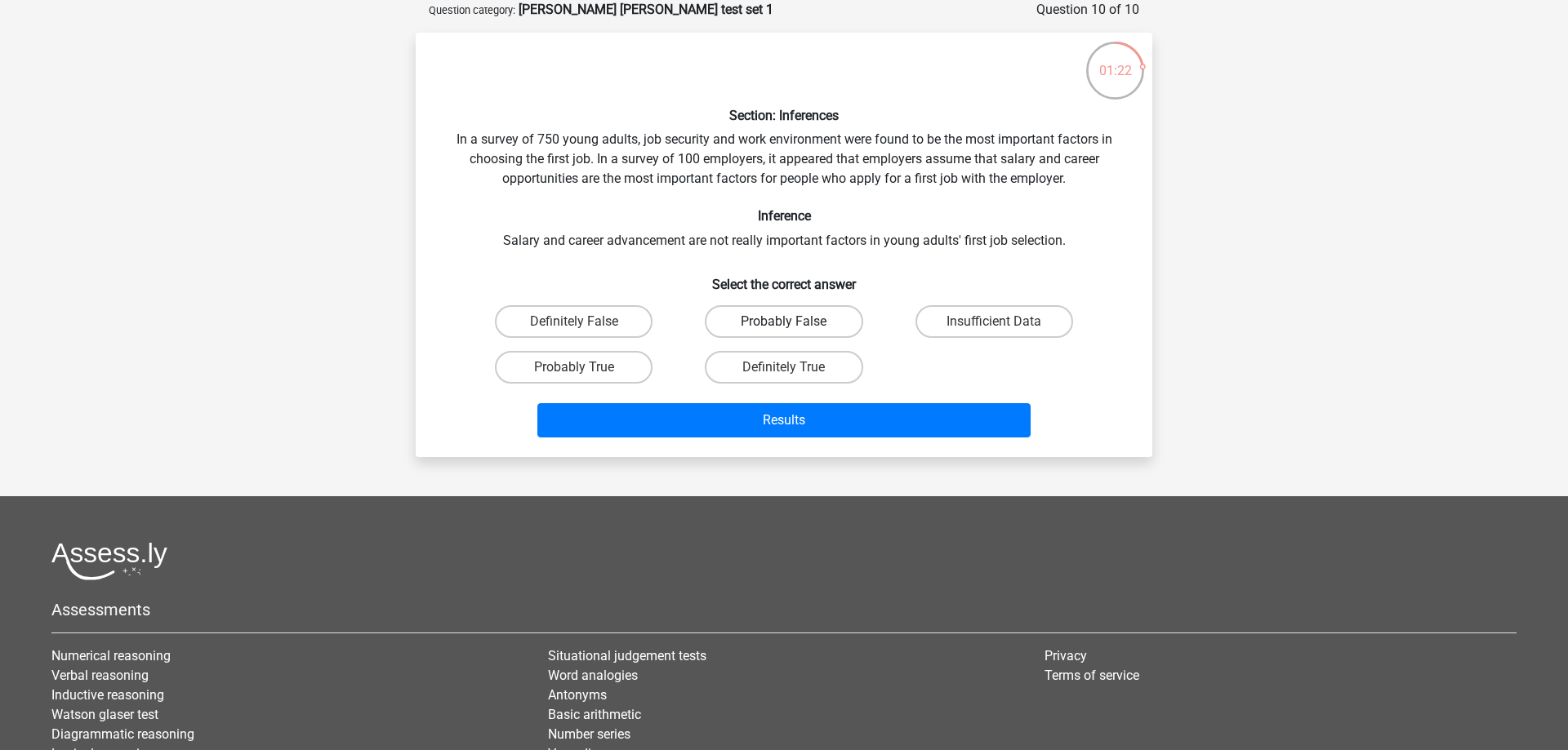
click at [838, 317] on label "Probably False" at bounding box center [784, 322] width 158 height 33
click at [795, 322] on input "Probably False" at bounding box center [789, 327] width 11 height 11
radio input "true"
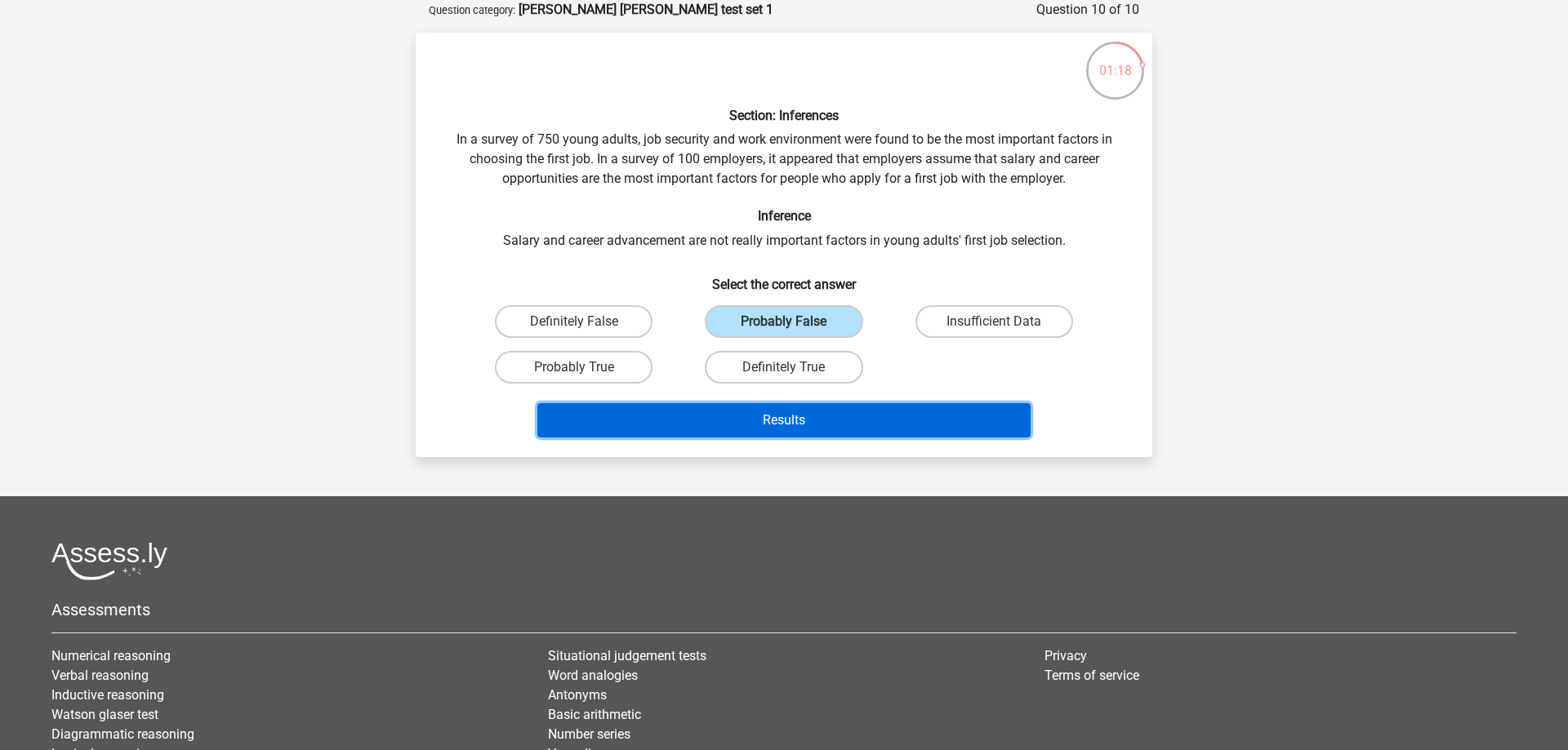
click at [871, 412] on button "Results" at bounding box center [785, 420] width 494 height 35
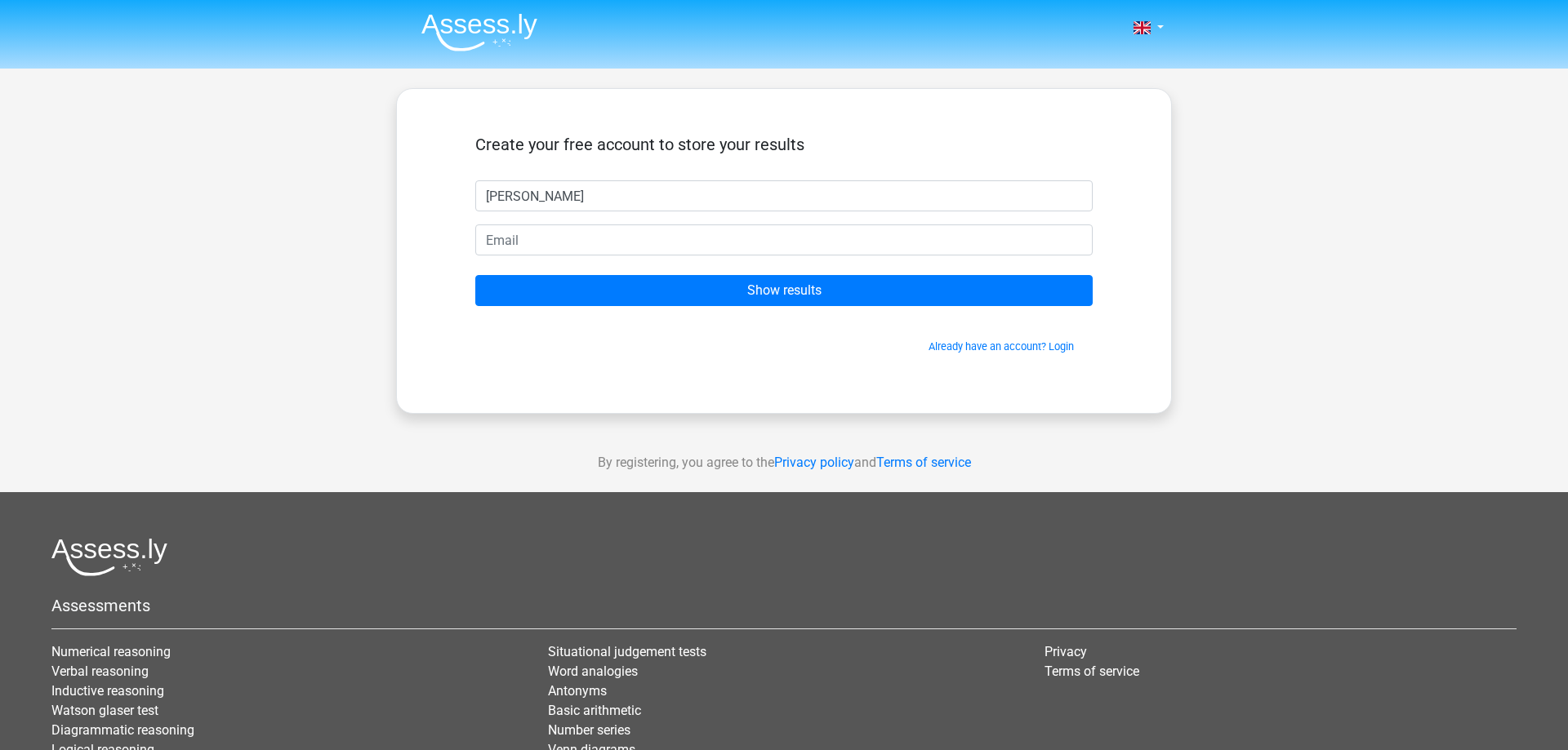
type input "Jared"
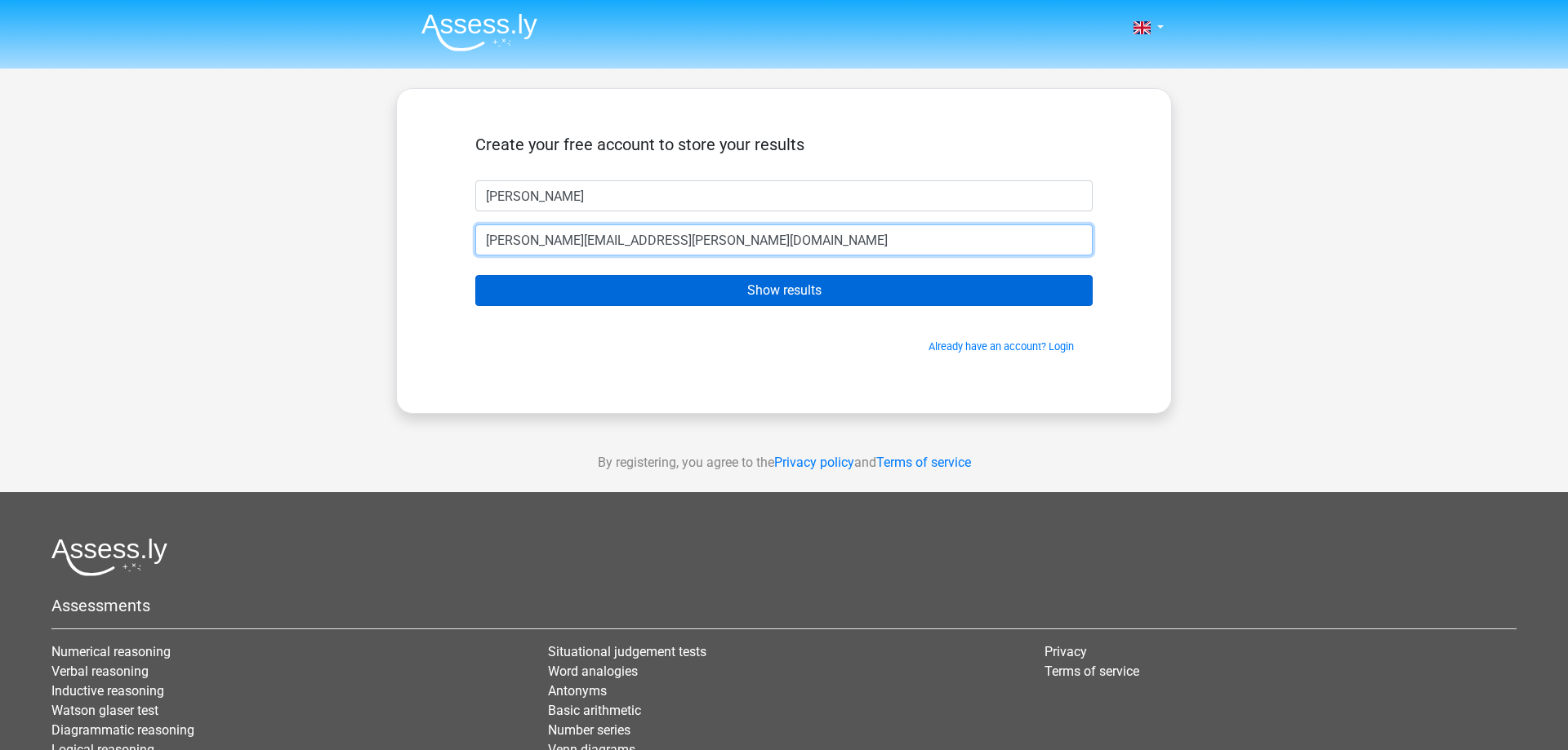
type input "jared.drennen@sight-sound.com"
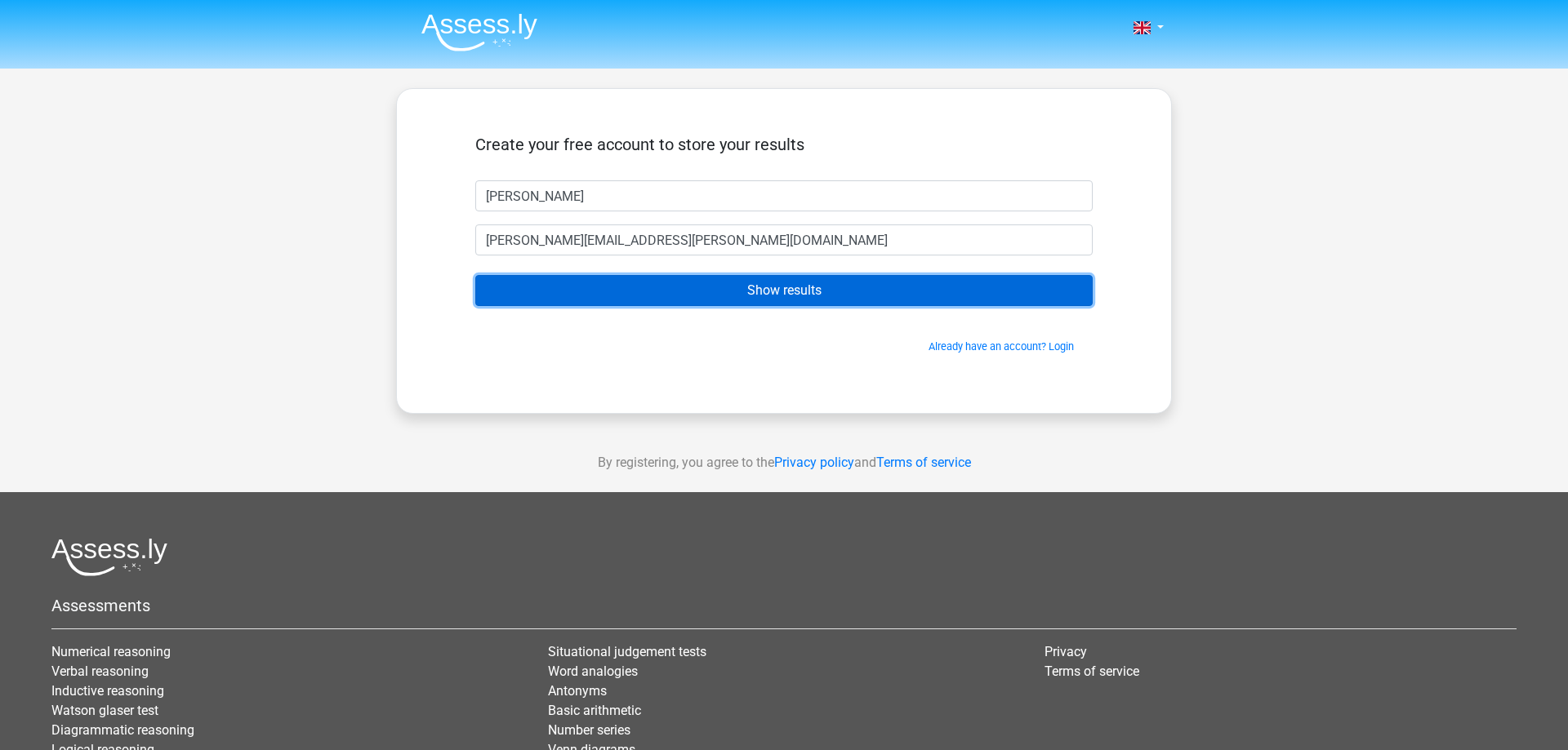
click at [606, 287] on input "Show results" at bounding box center [784, 290] width 618 height 31
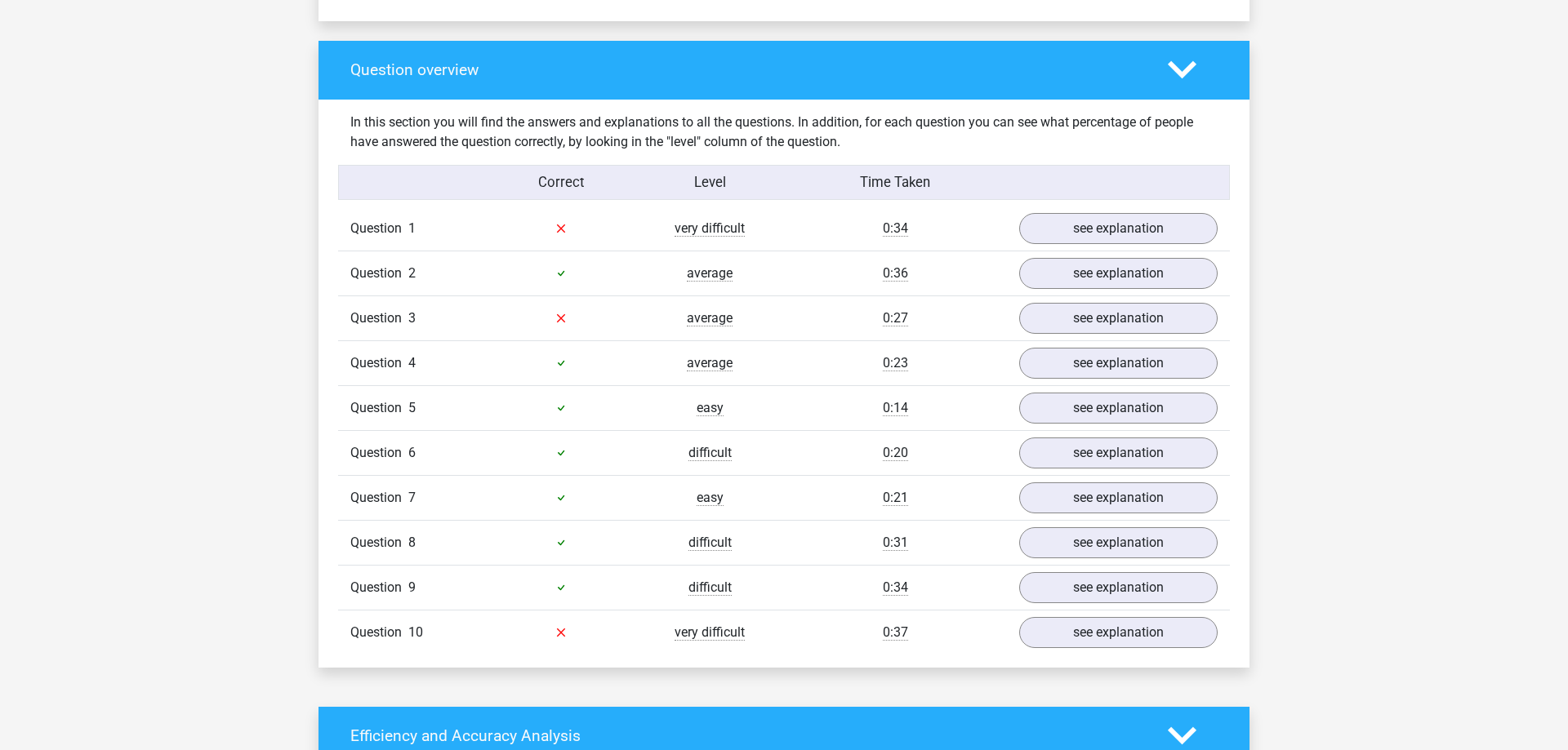
scroll to position [1165, 0]
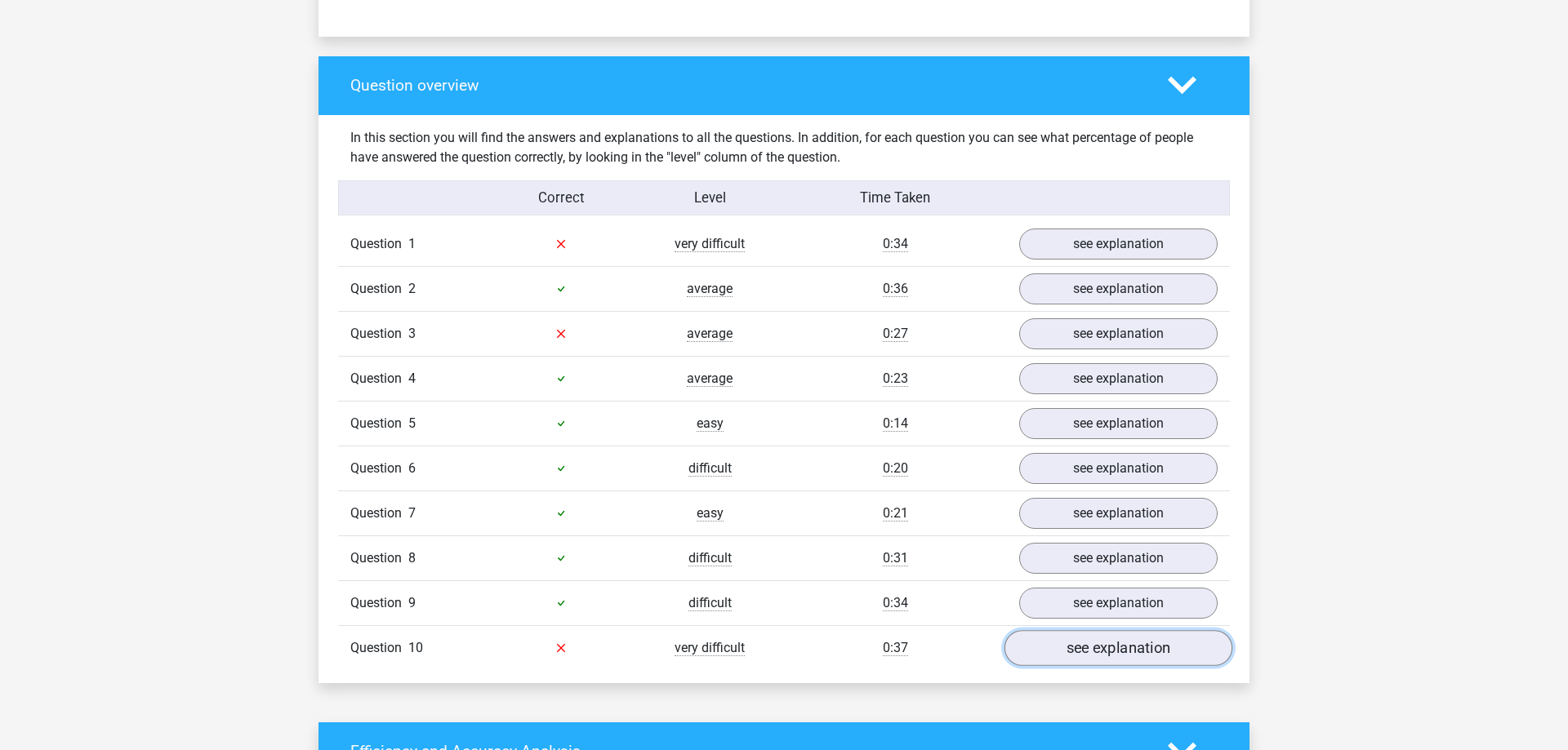
click at [1166, 637] on link "see explanation" at bounding box center [1118, 647] width 228 height 36
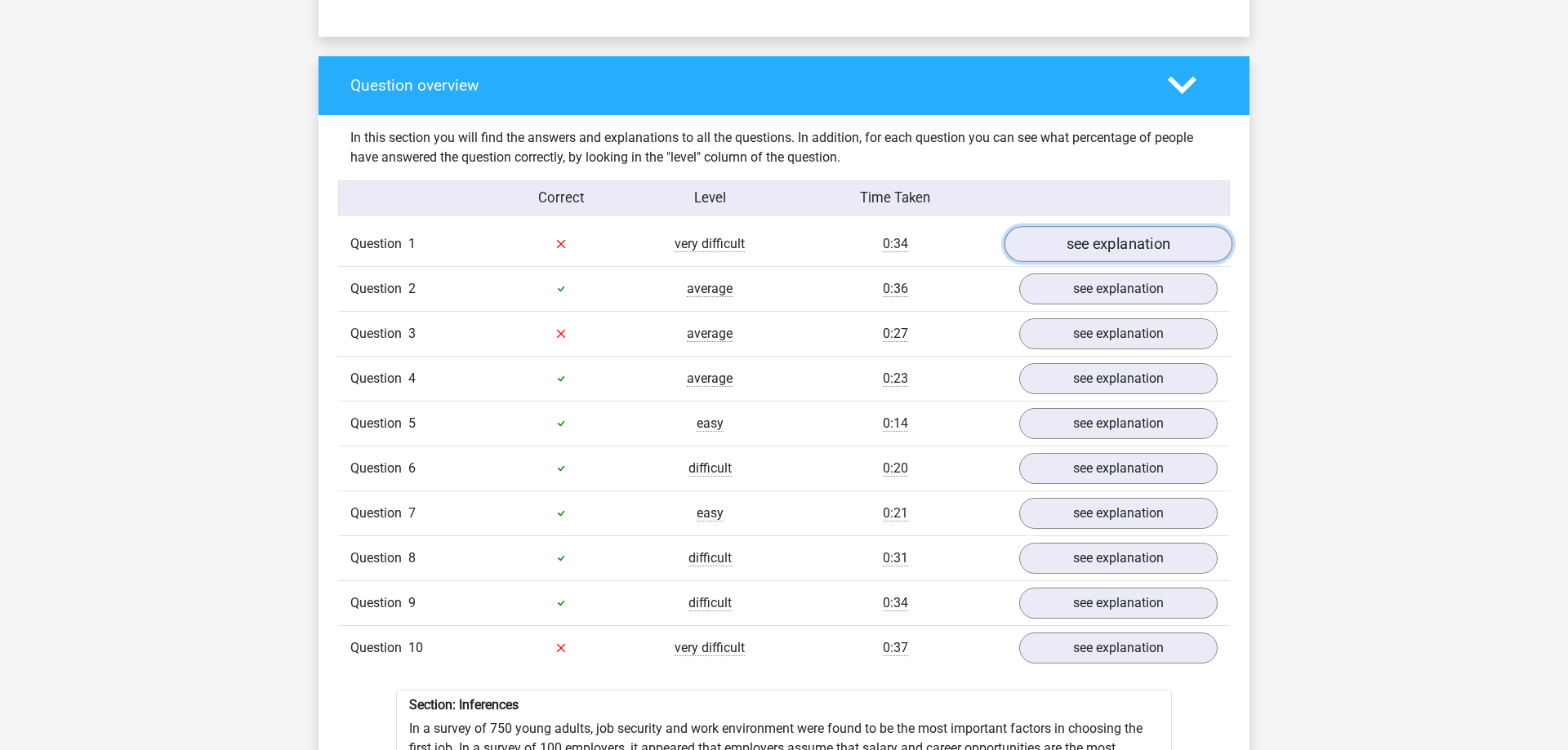
click at [1130, 231] on link "see explanation" at bounding box center [1118, 243] width 228 height 36
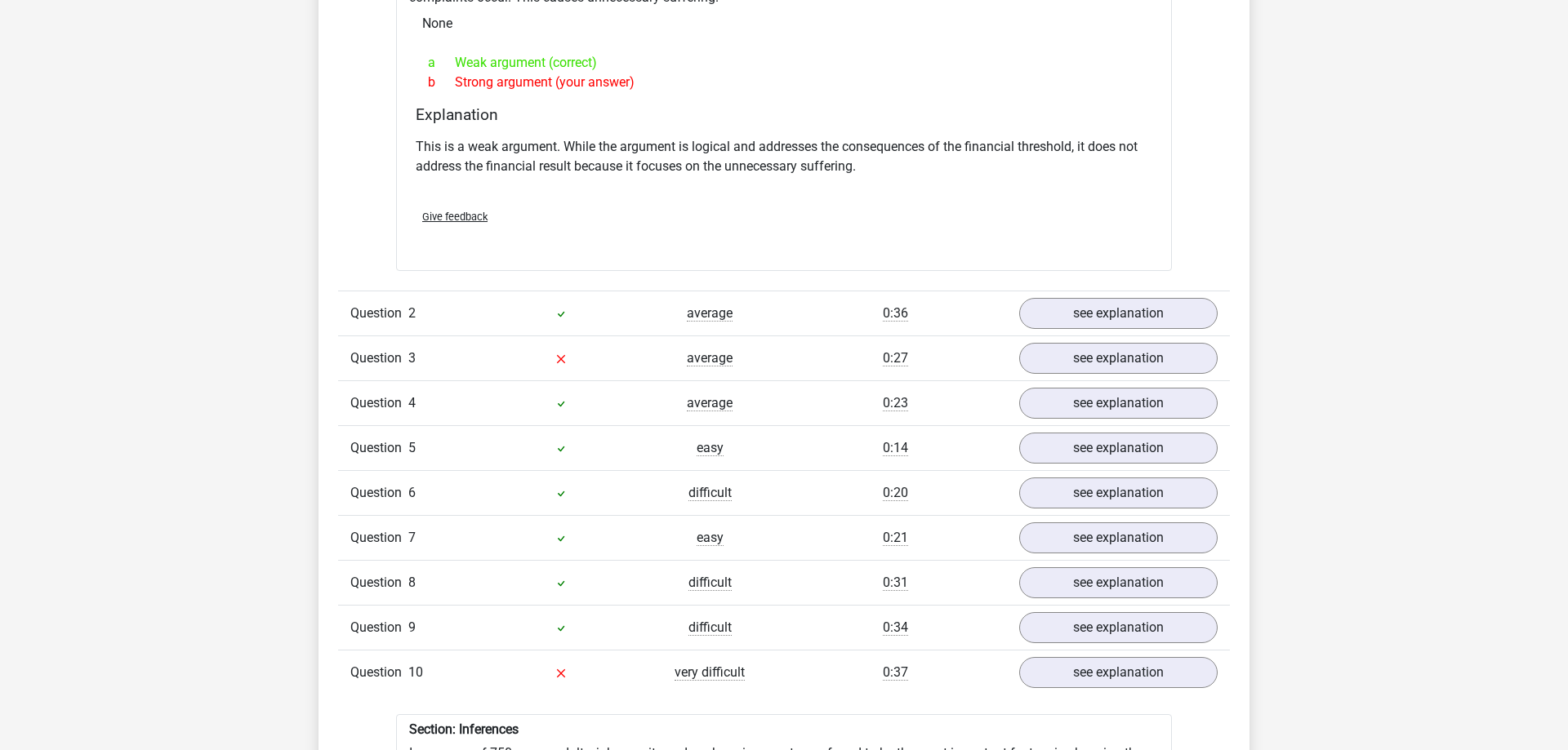
scroll to position [1582, 0]
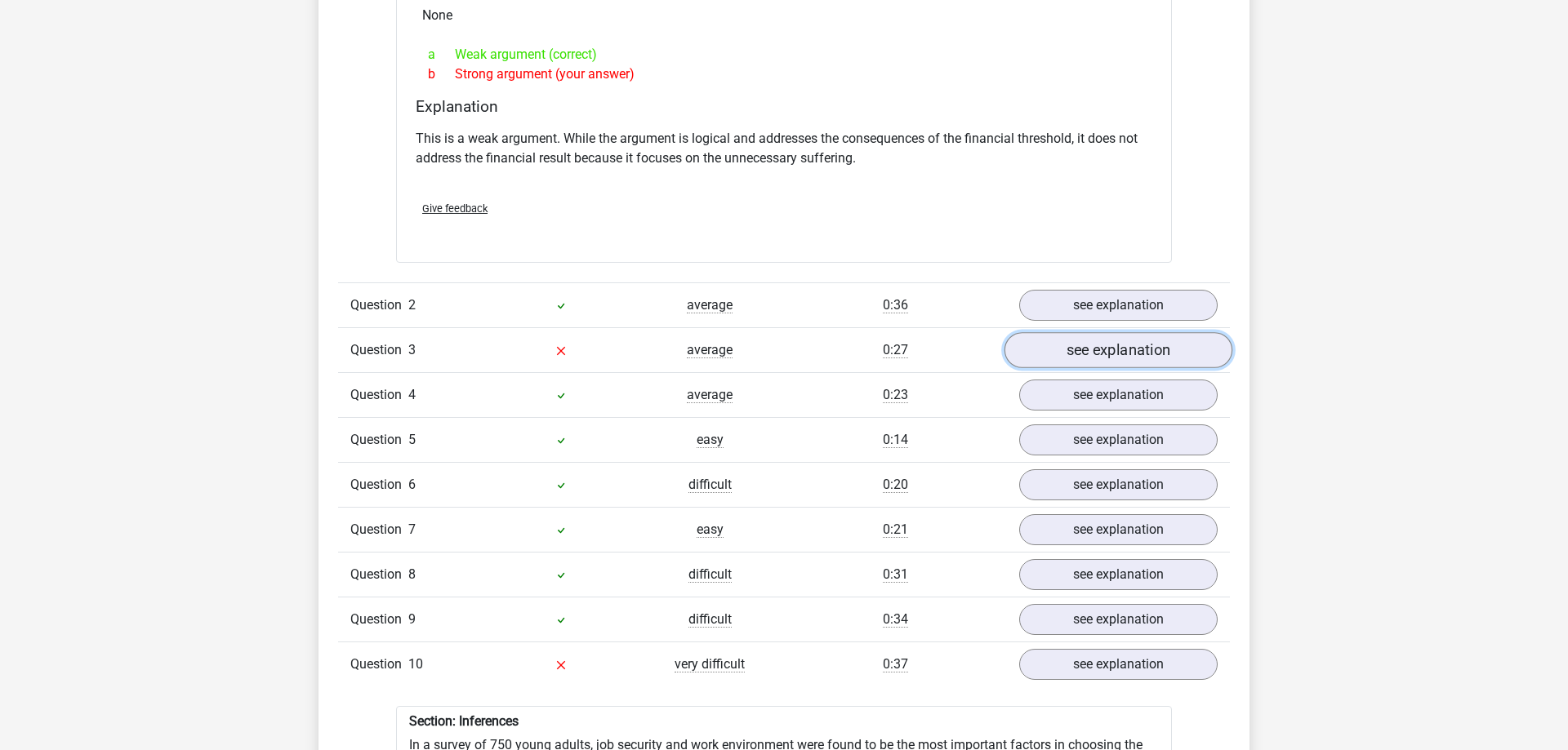
click at [1134, 338] on link "see explanation" at bounding box center [1118, 350] width 228 height 36
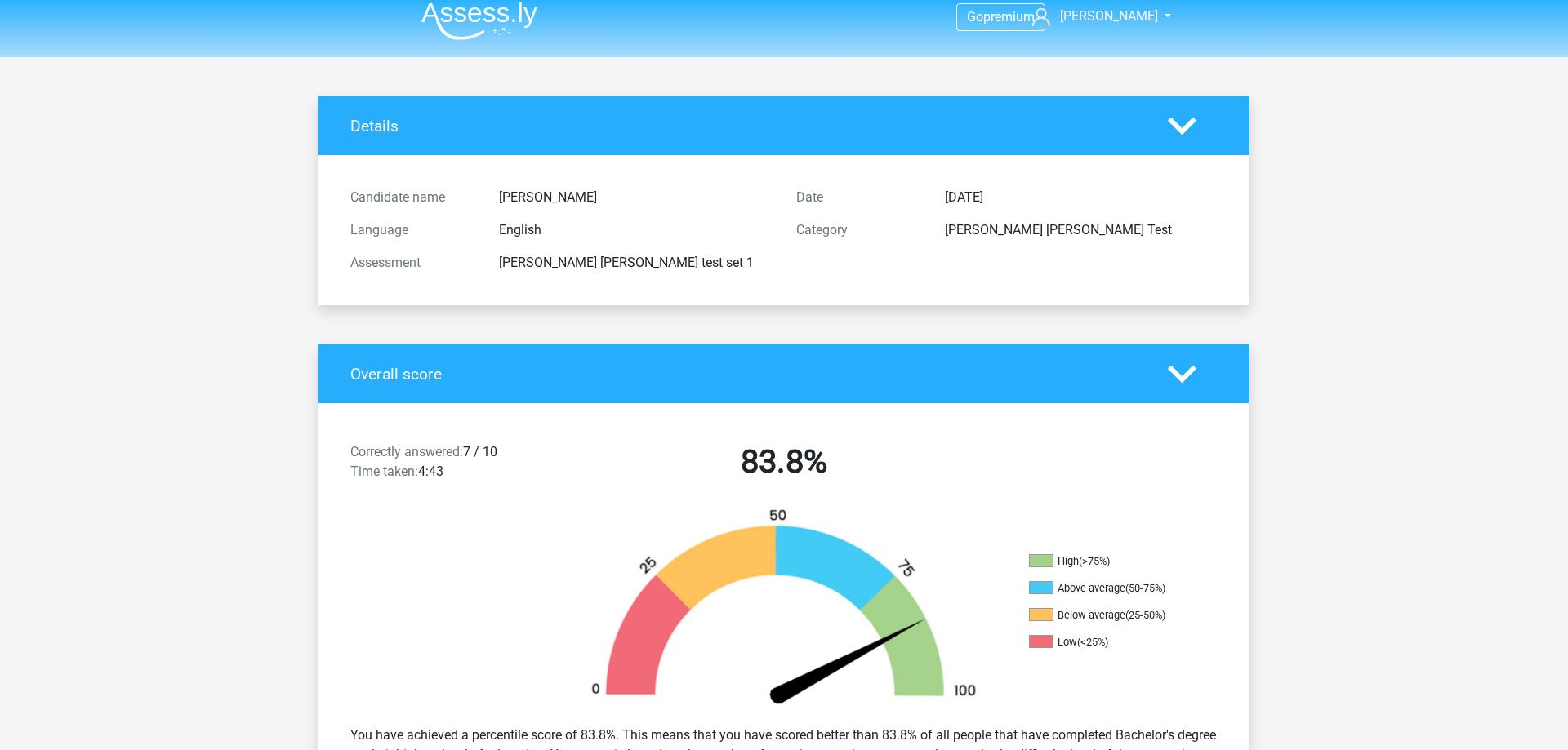
scroll to position [0, 0]
